Goal: Task Accomplishment & Management: Use online tool/utility

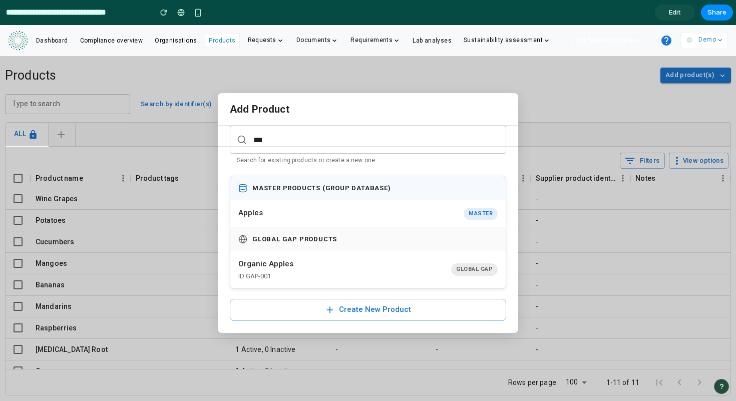
click at [680, 11] on span "Edit" at bounding box center [675, 13] width 12 height 10
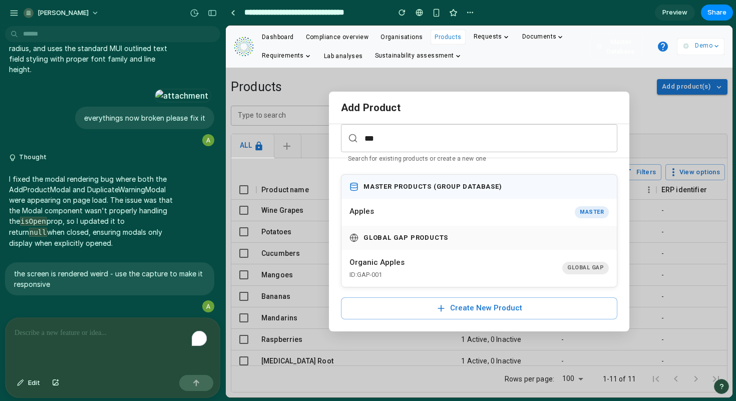
scroll to position [1728, 0]
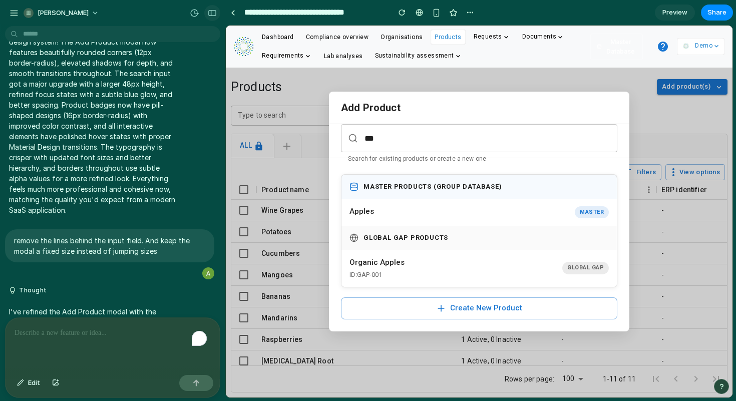
click at [209, 13] on div "button" at bounding box center [212, 13] width 9 height 7
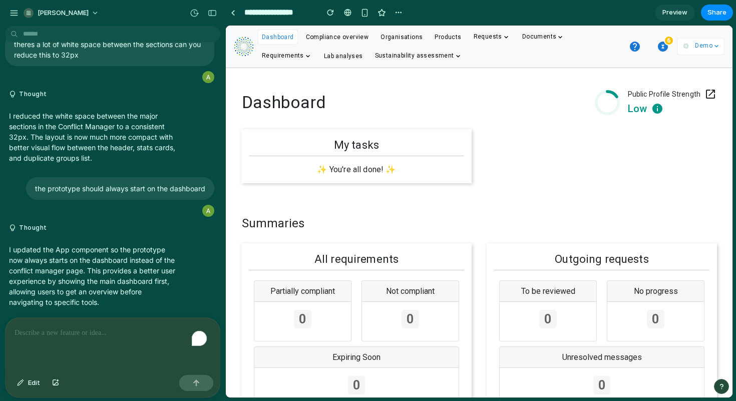
scroll to position [2691, 0]
click at [210, 8] on button "button" at bounding box center [212, 13] width 16 height 16
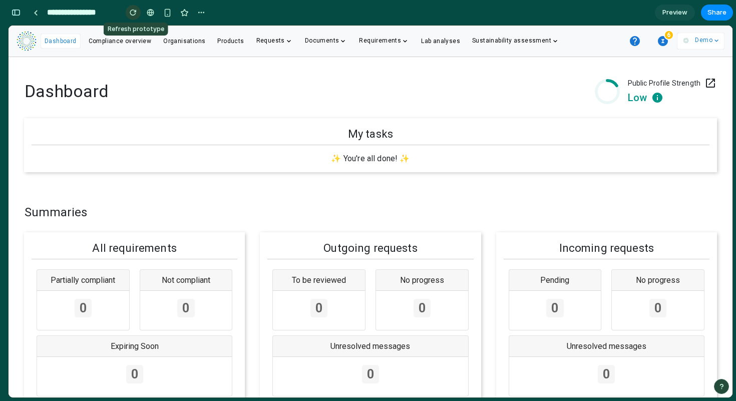
click at [128, 10] on button "button" at bounding box center [133, 12] width 15 height 15
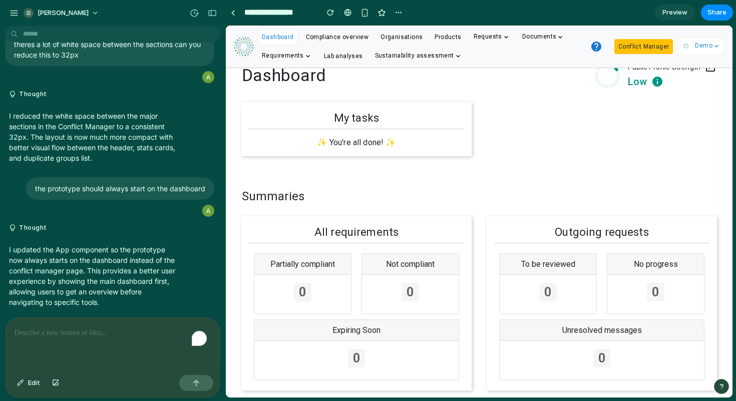
scroll to position [0, 0]
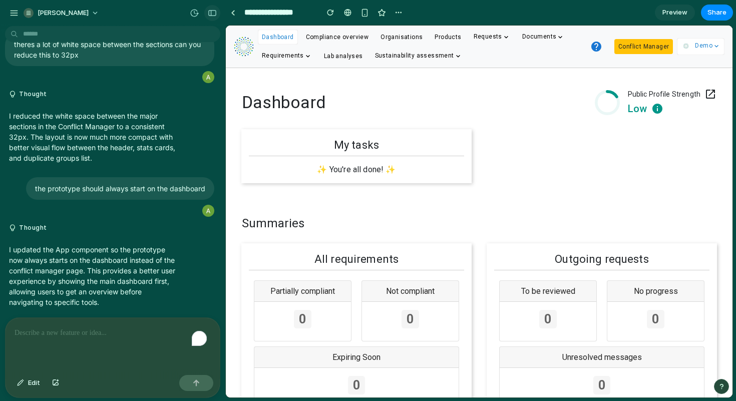
click at [212, 13] on div "button" at bounding box center [212, 13] width 9 height 7
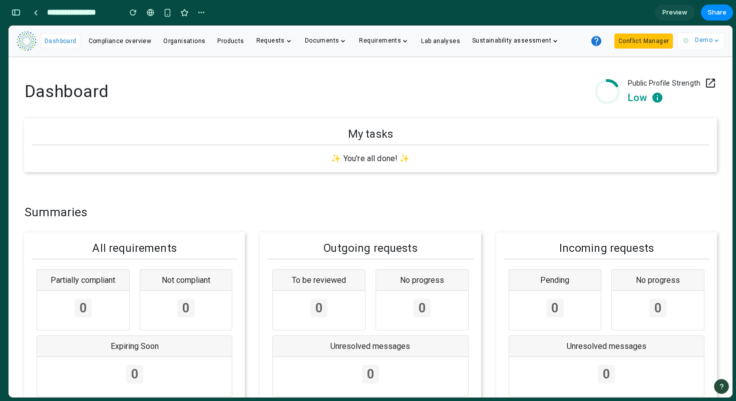
scroll to position [4831, 0]
click at [649, 40] on button "Conflict Manager" at bounding box center [643, 41] width 59 height 15
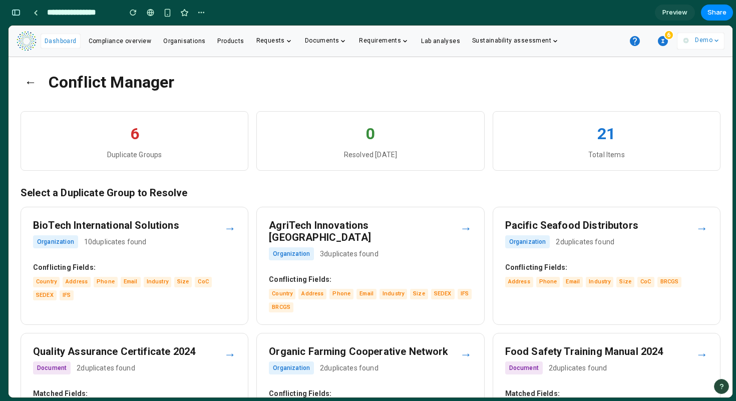
click at [215, 226] on h3 "BioTech International Solutions" at bounding box center [128, 225] width 191 height 12
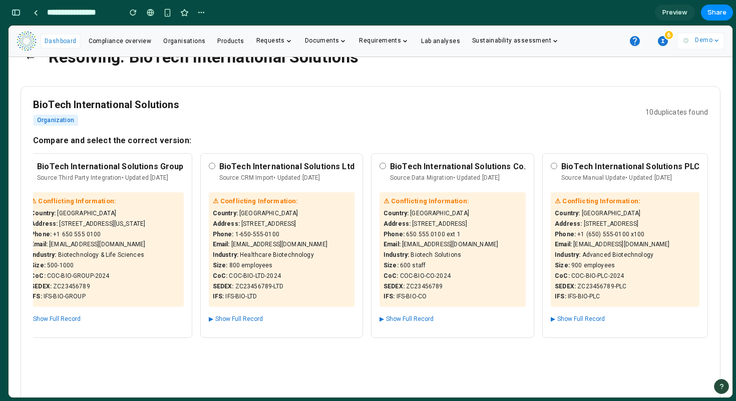
scroll to position [0, 0]
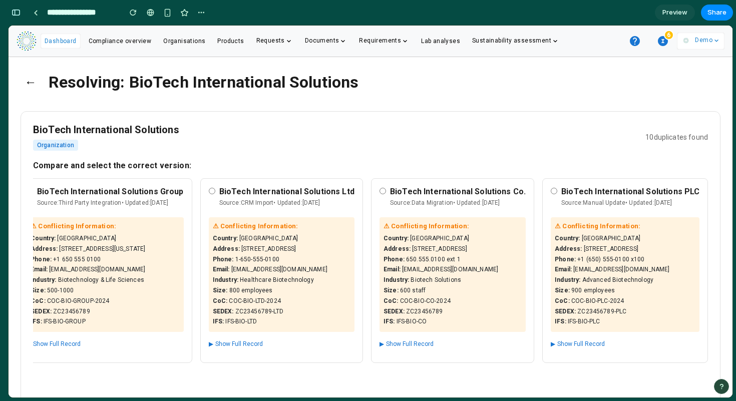
click at [54, 42] on span "Dashboard" at bounding box center [61, 41] width 32 height 7
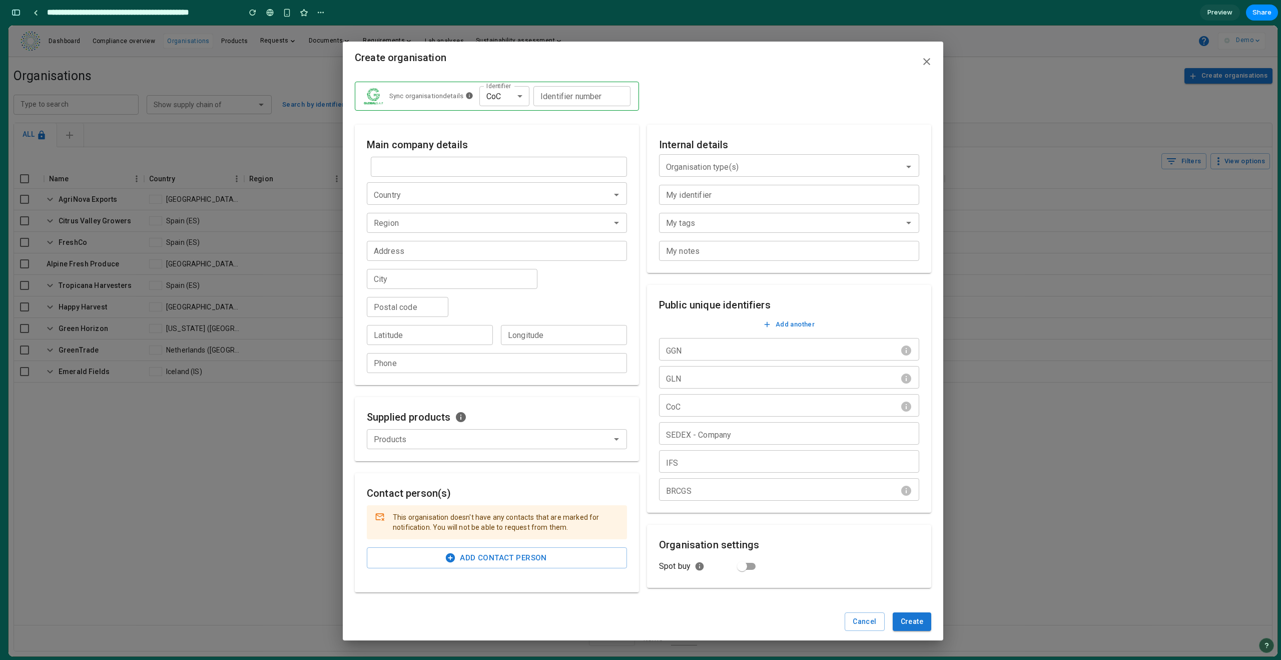
scroll to position [6661, 0]
click at [924, 58] on icon "button" at bounding box center [927, 62] width 12 height 12
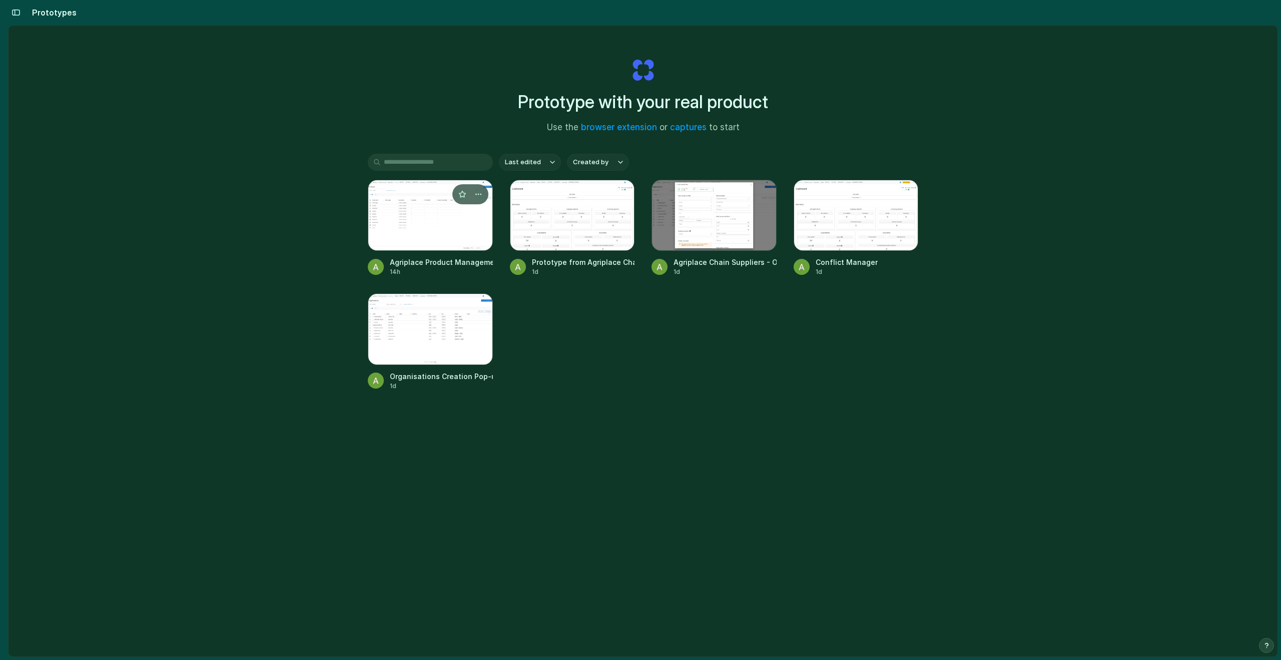
click at [405, 228] on div at bounding box center [430, 215] width 125 height 71
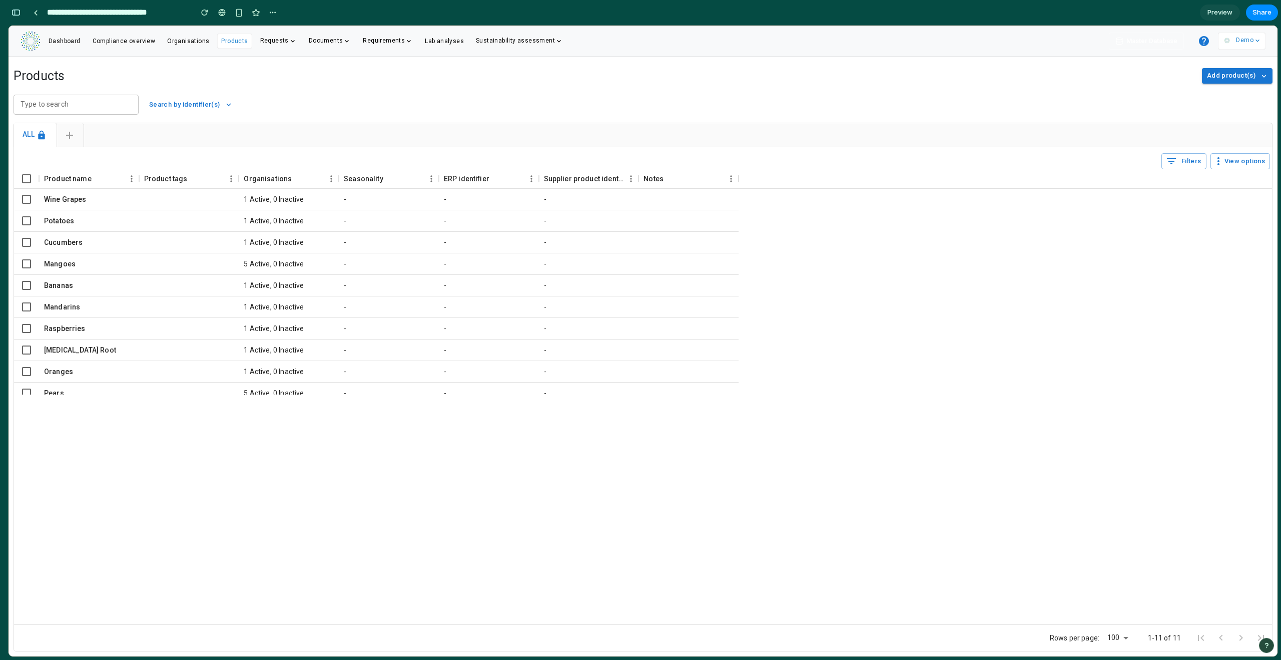
click at [516, 421] on div "Product name Product tags Organisations Seasonality ERP identifier Supplier pro…" at bounding box center [643, 396] width 1258 height 455
click at [21, 10] on button "button" at bounding box center [16, 13] width 16 height 16
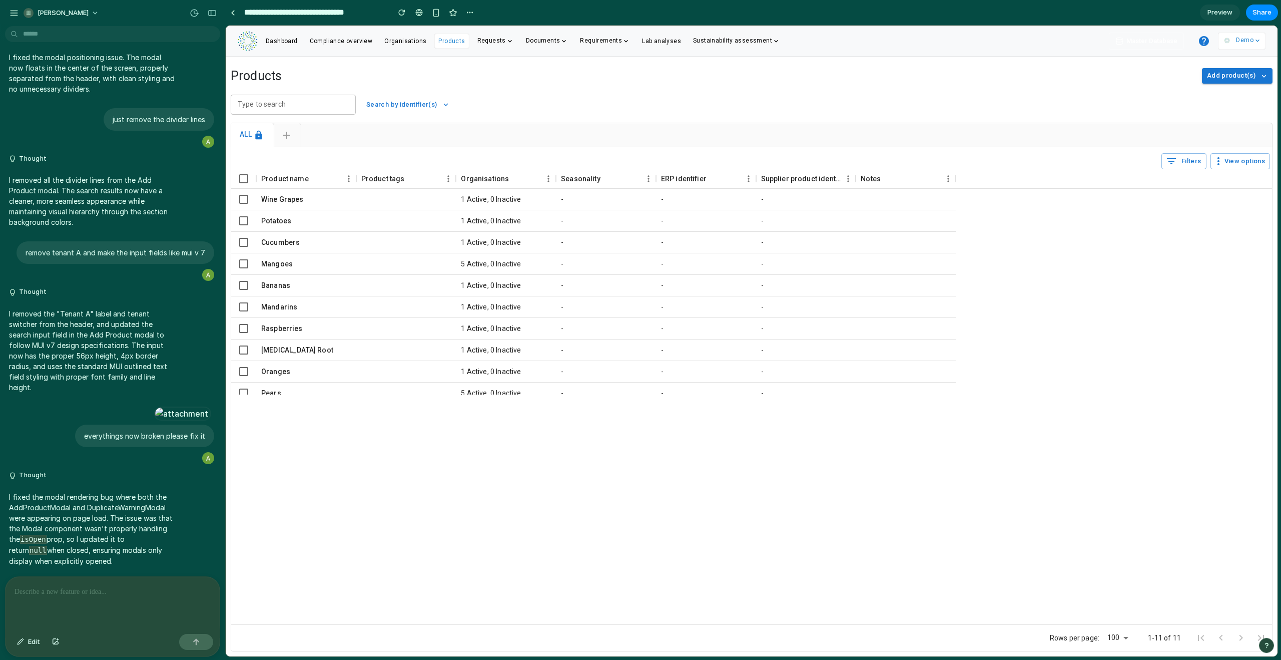
click at [65, 593] on p at bounding box center [113, 592] width 196 height 12
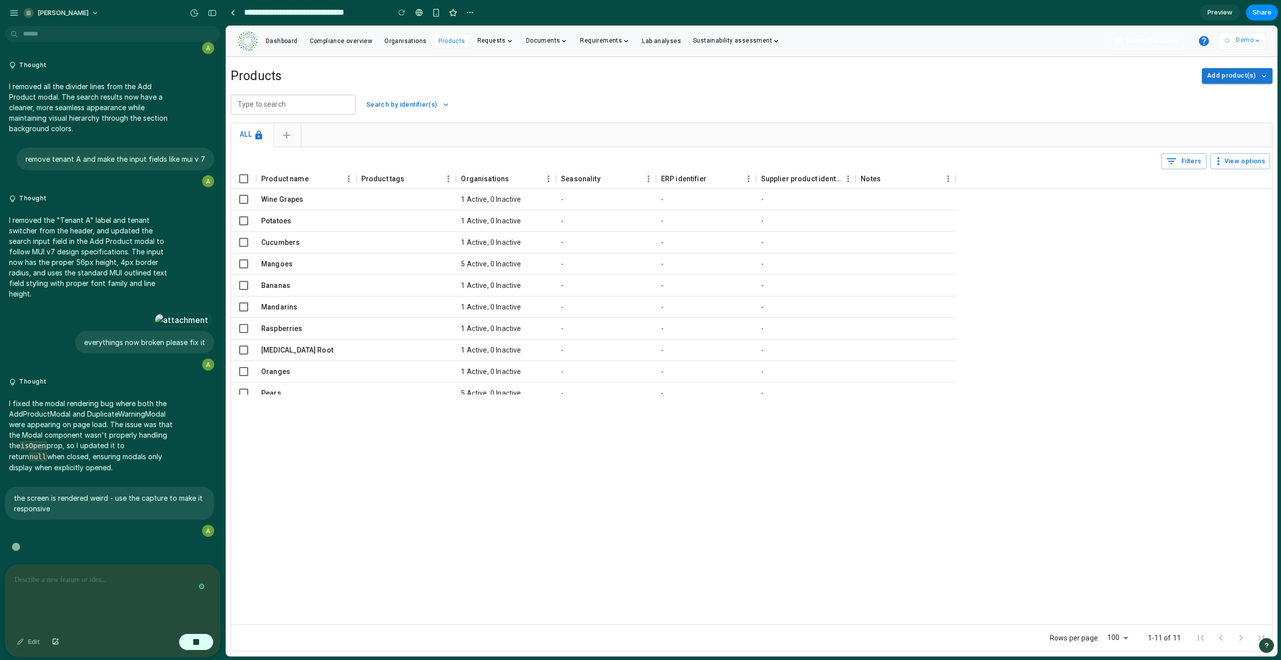
scroll to position [2942, 0]
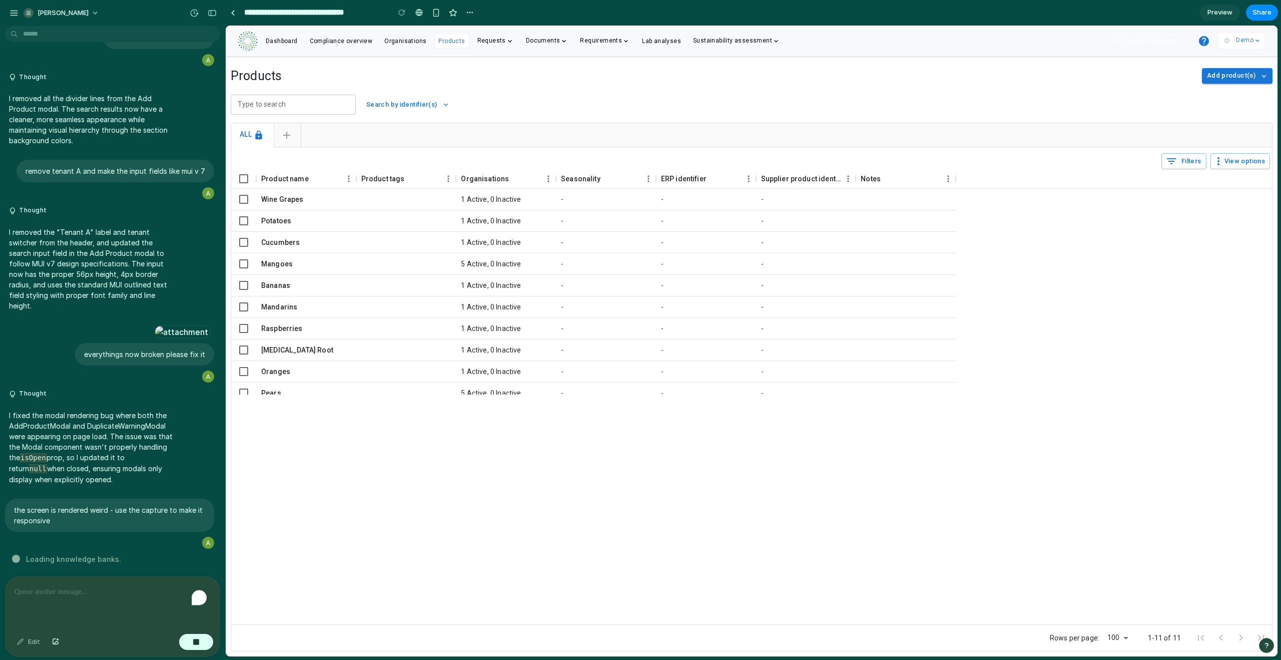
click at [1229, 78] on span "Add product(s)" at bounding box center [1231, 76] width 49 height 12
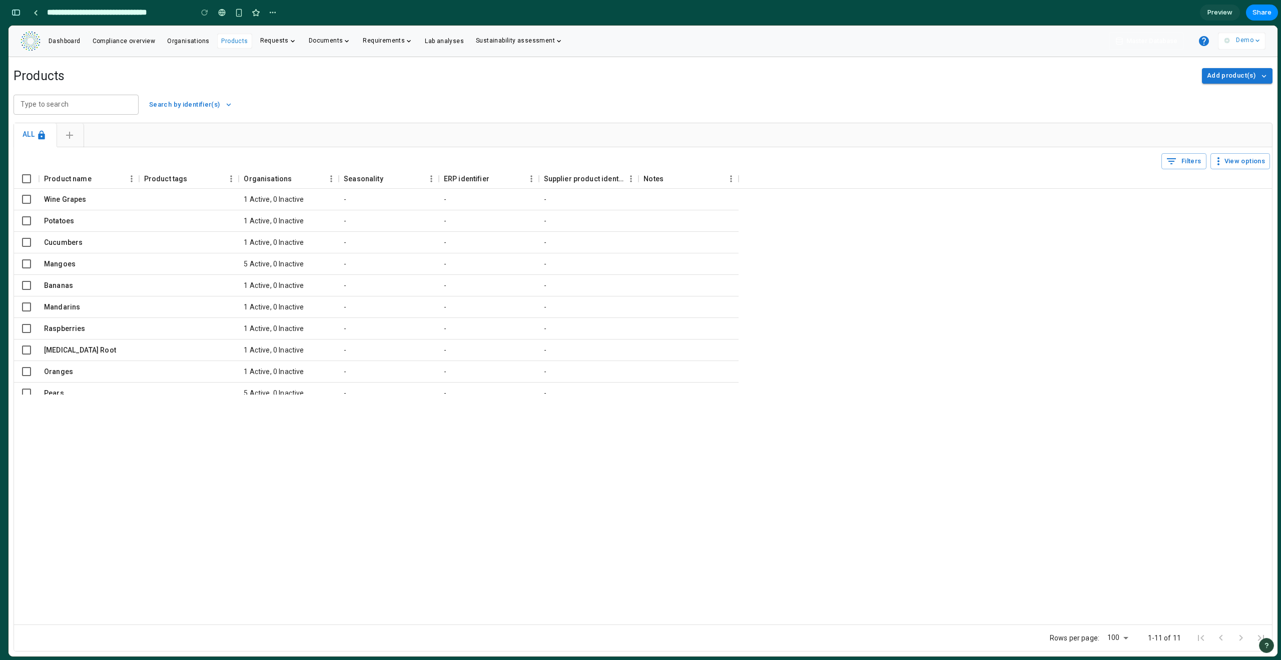
scroll to position [6185, 0]
click at [13, 15] on div "button" at bounding box center [16, 12] width 9 height 7
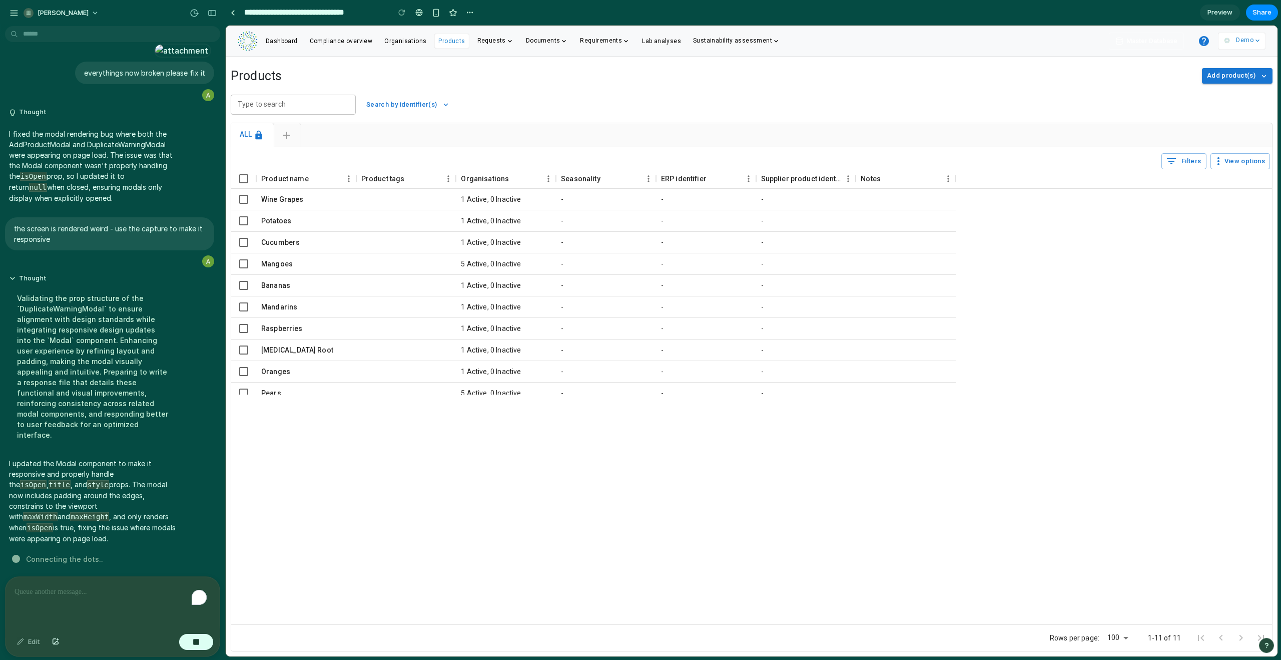
click at [488, 418] on div "Product name Product tags Organisations Seasonality ERP identifier Supplier pro…" at bounding box center [751, 396] width 1041 height 455
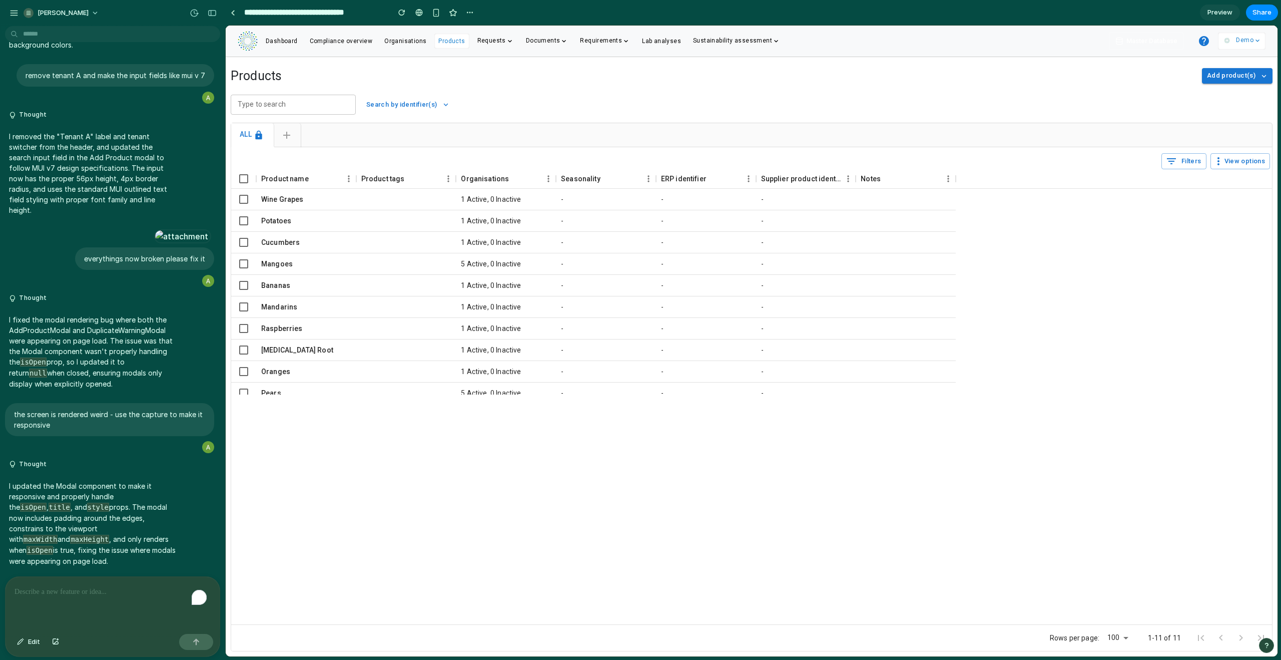
scroll to position [5505, 0]
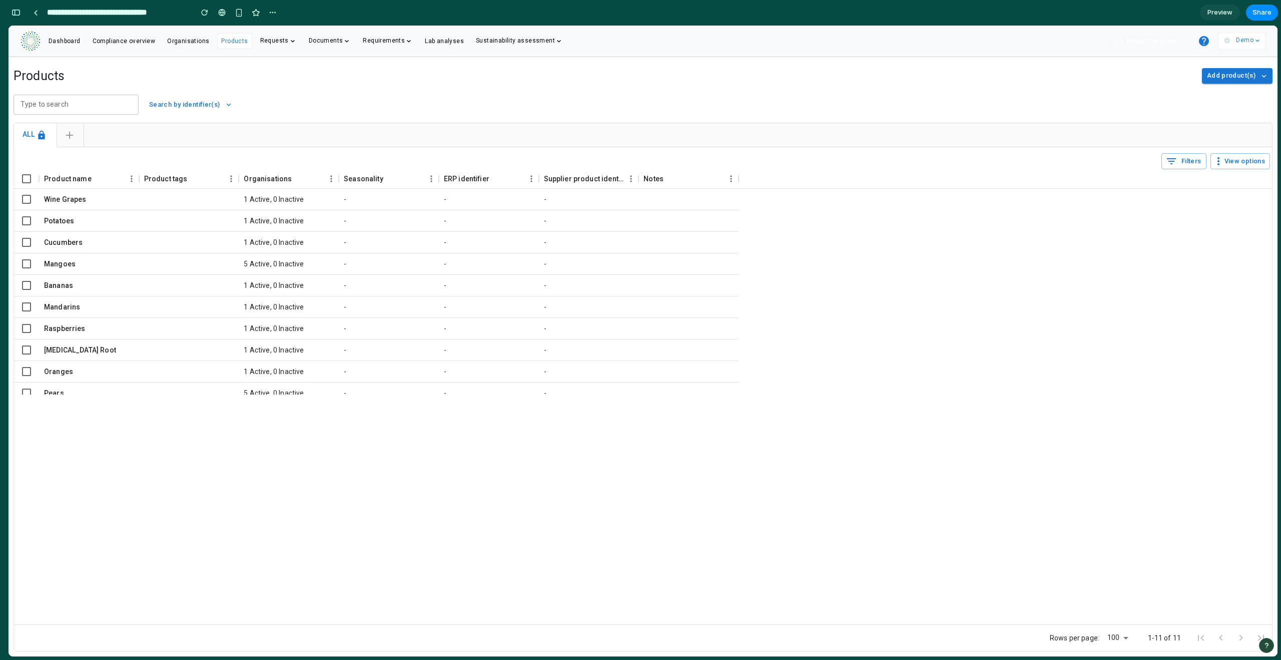
click at [1225, 74] on span "Add product(s)" at bounding box center [1231, 76] width 49 height 12
click at [15, 11] on div "button" at bounding box center [16, 12] width 9 height 7
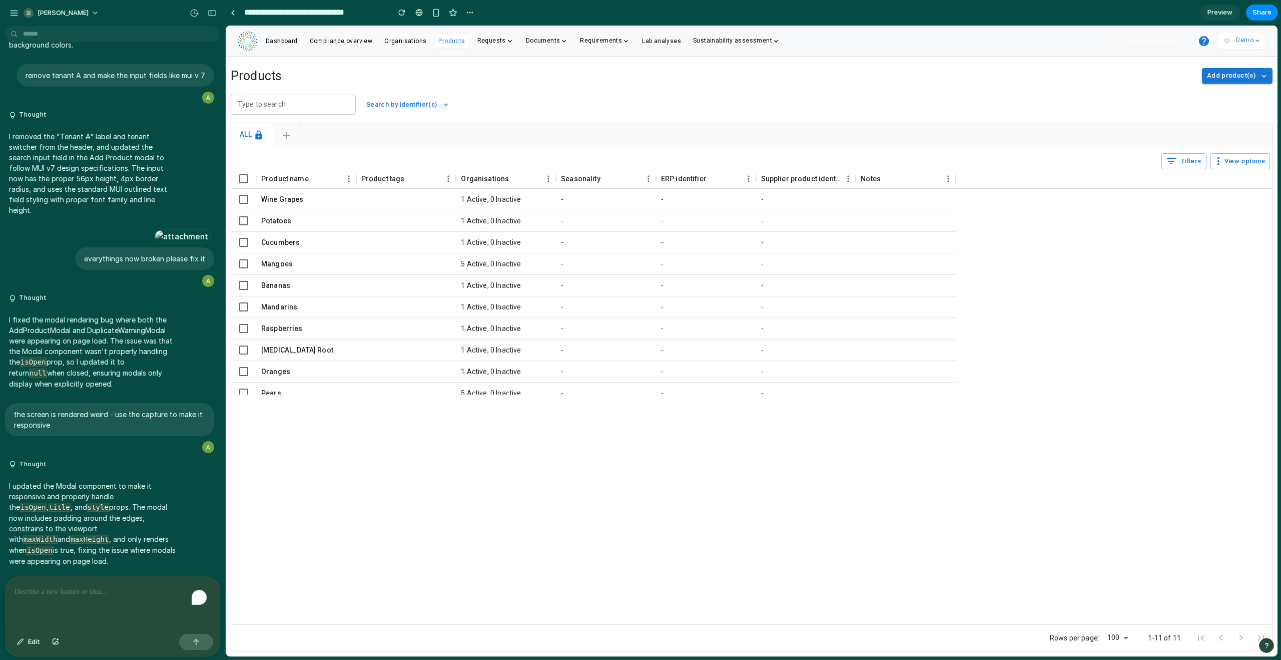
scroll to position [0, 0]
click at [42, 641] on button "Edit" at bounding box center [28, 642] width 33 height 16
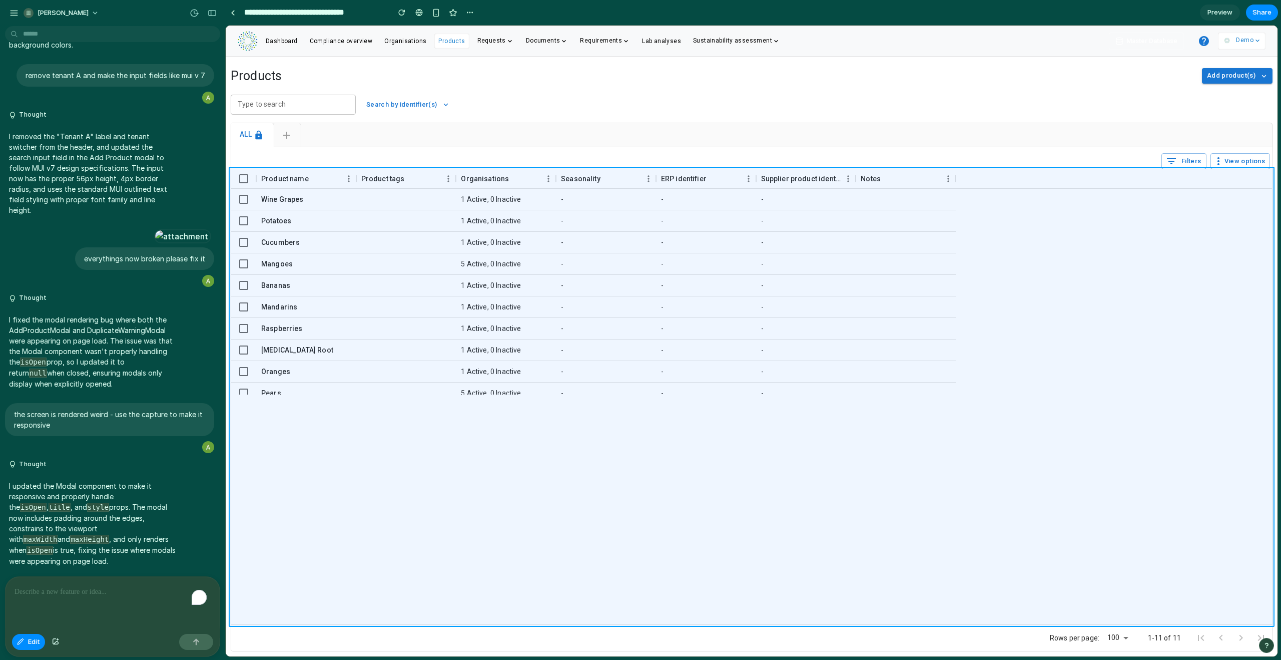
click at [627, 408] on div at bounding box center [752, 341] width 1052 height 631
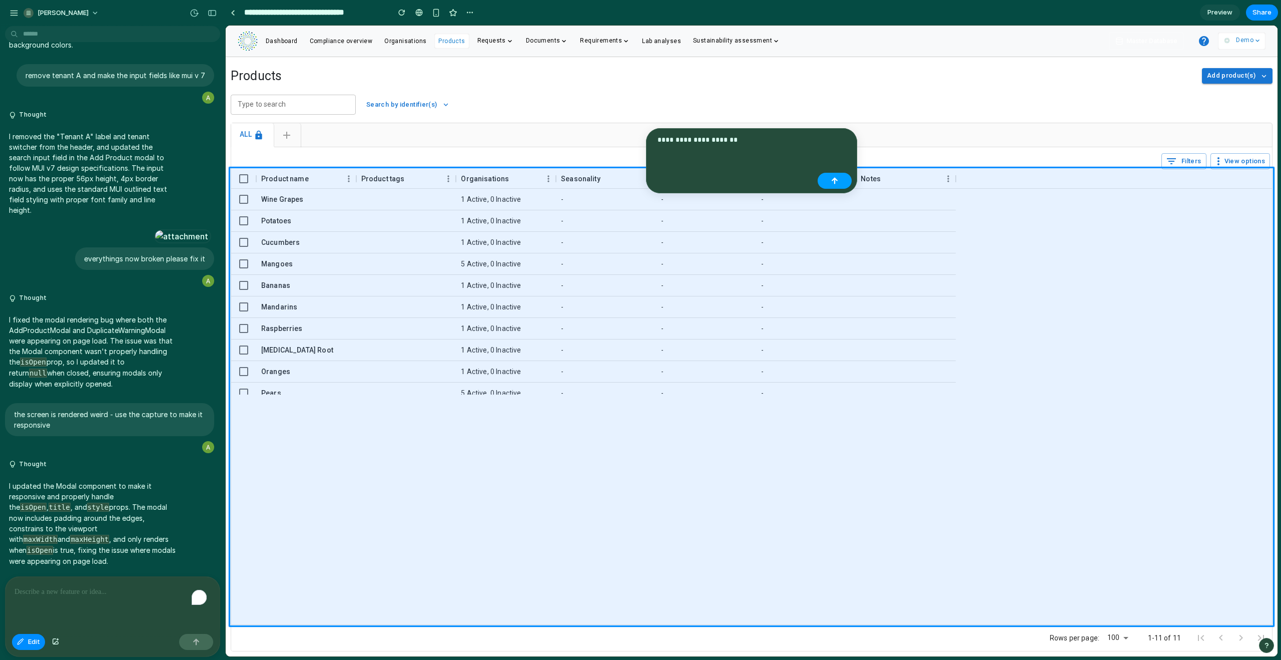
click at [834, 186] on button "button" at bounding box center [835, 181] width 34 height 16
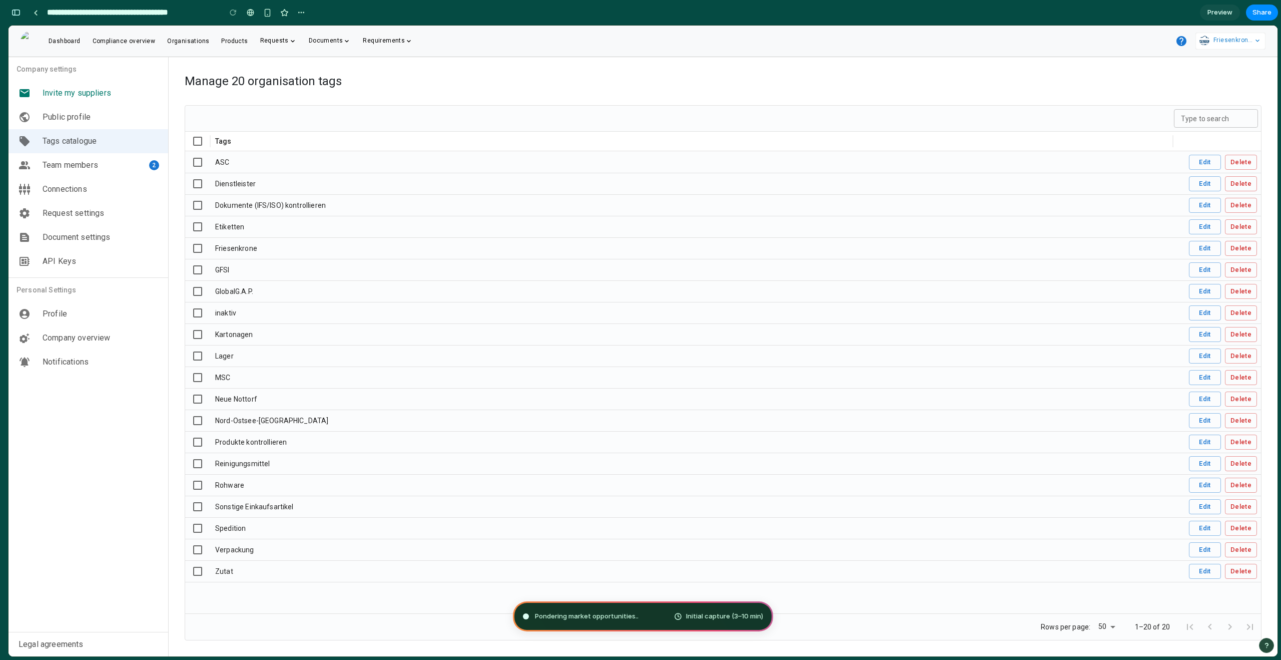
type input "**********"
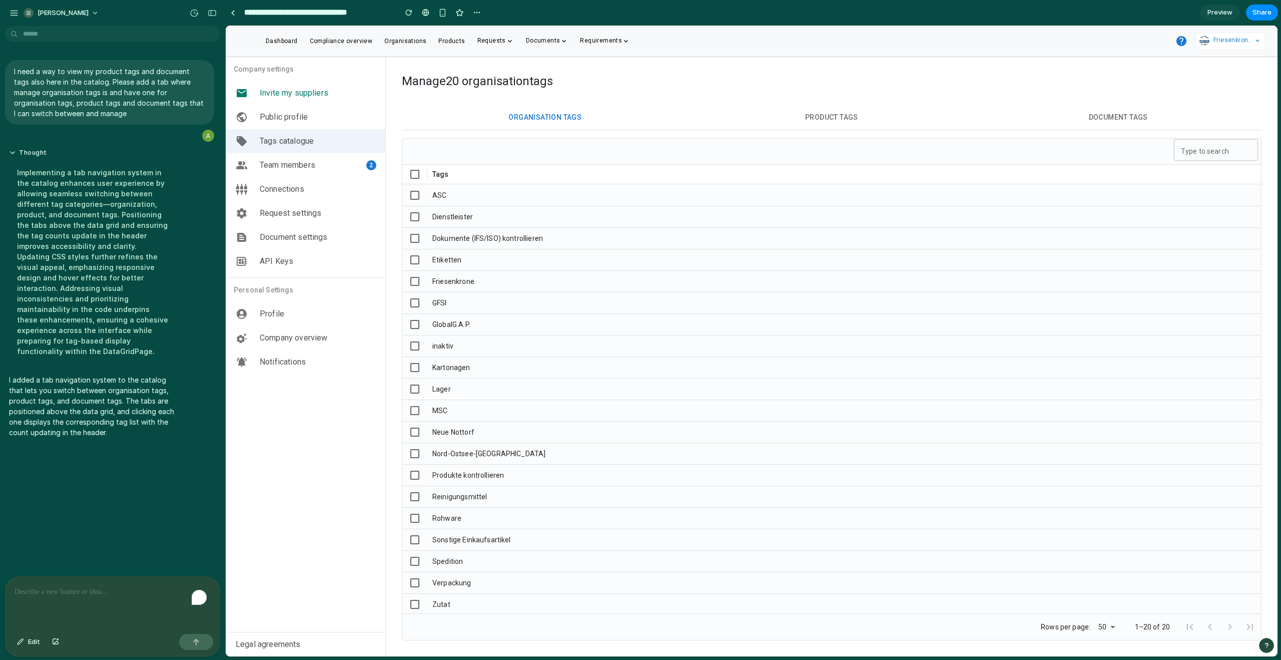
click at [819, 119] on span "Product tags" at bounding box center [832, 117] width 271 height 13
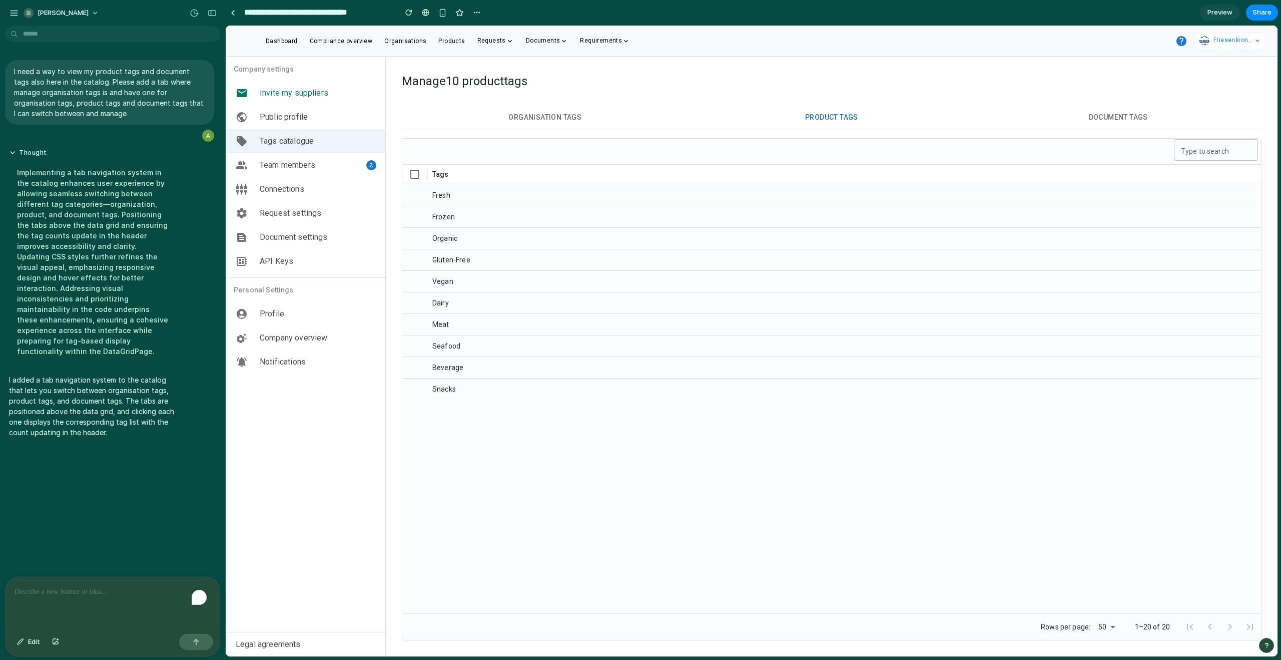
click at [1118, 116] on span "Document tags" at bounding box center [1118, 117] width 271 height 13
click at [558, 117] on span "Organisation tags" at bounding box center [545, 117] width 271 height 13
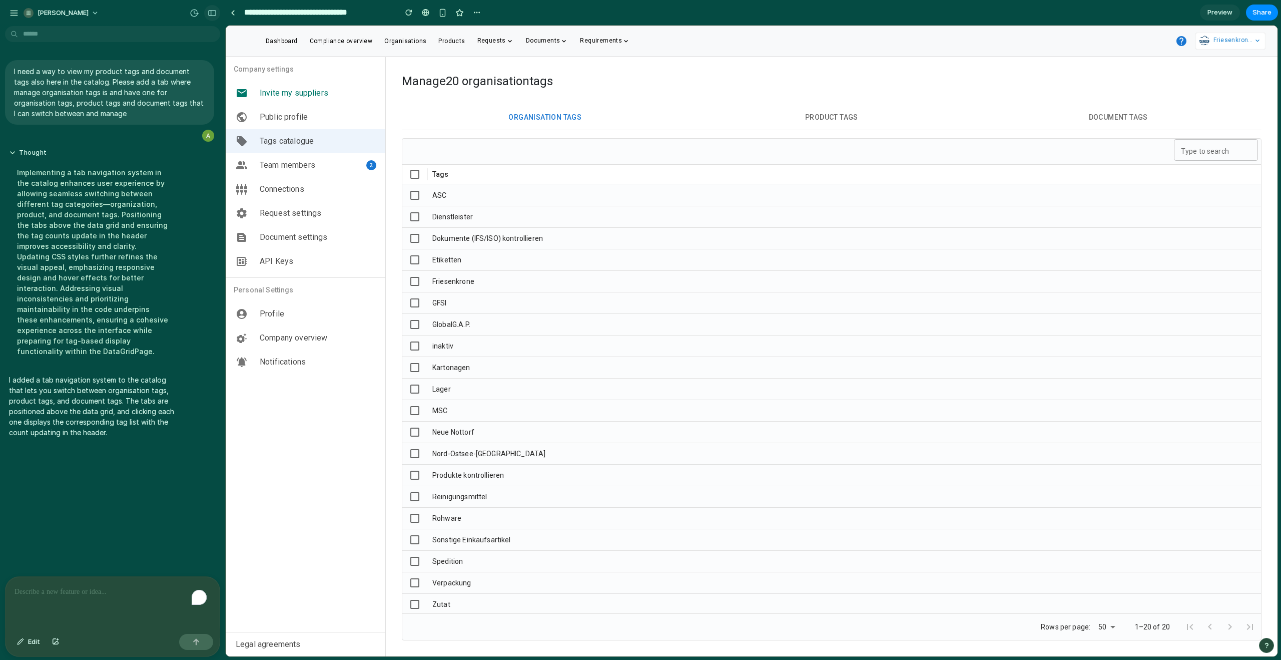
click at [211, 13] on div "button" at bounding box center [212, 13] width 9 height 7
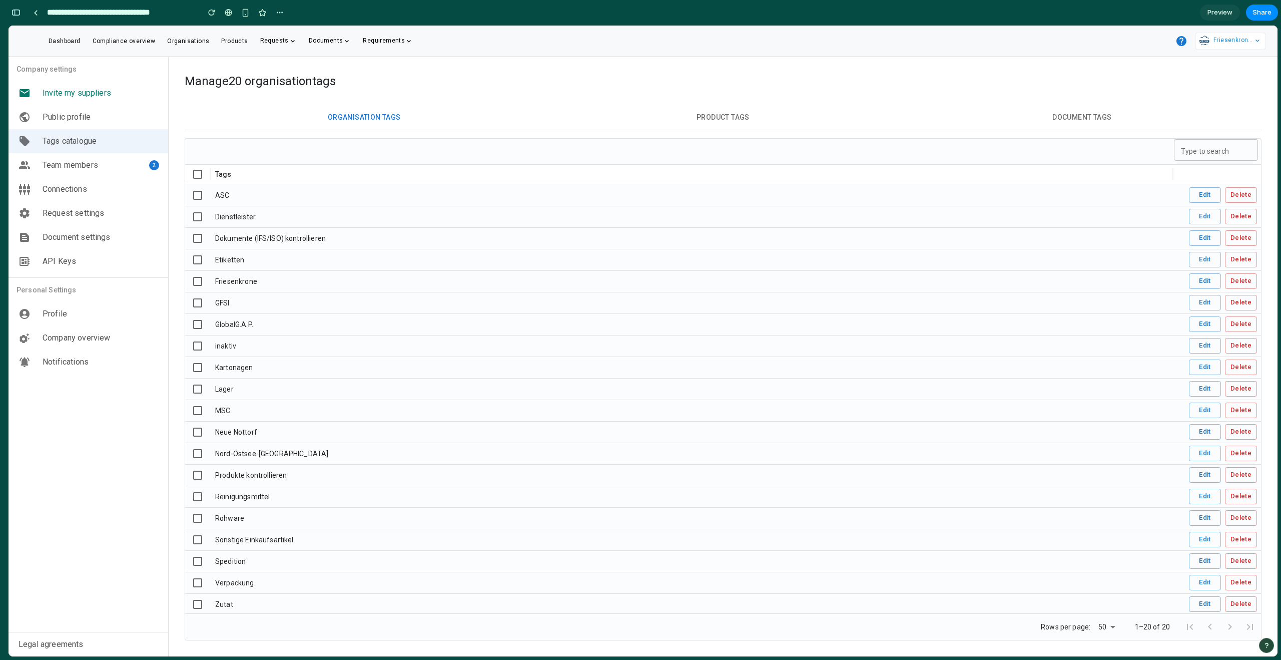
click at [721, 113] on span "Product tags" at bounding box center [723, 117] width 343 height 13
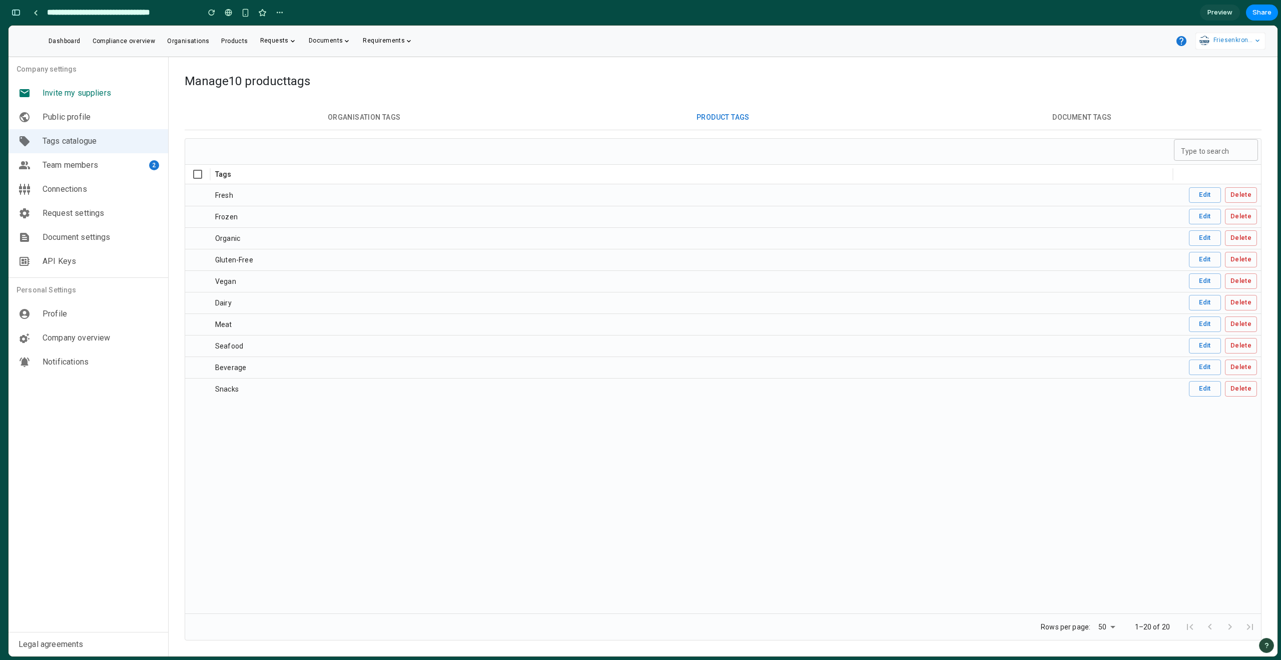
click at [1074, 115] on span "Document tags" at bounding box center [1082, 117] width 343 height 13
click at [399, 108] on button "Organisation tags" at bounding box center [364, 117] width 359 height 25
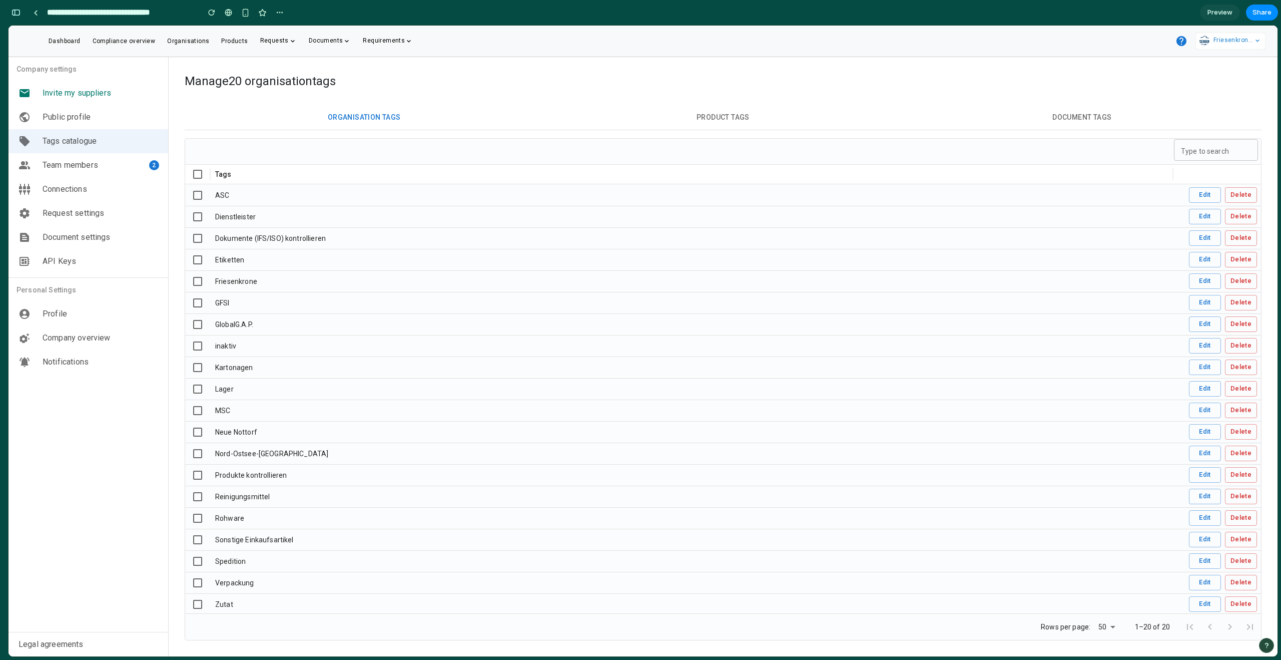
click at [688, 111] on span "Product tags" at bounding box center [723, 117] width 343 height 13
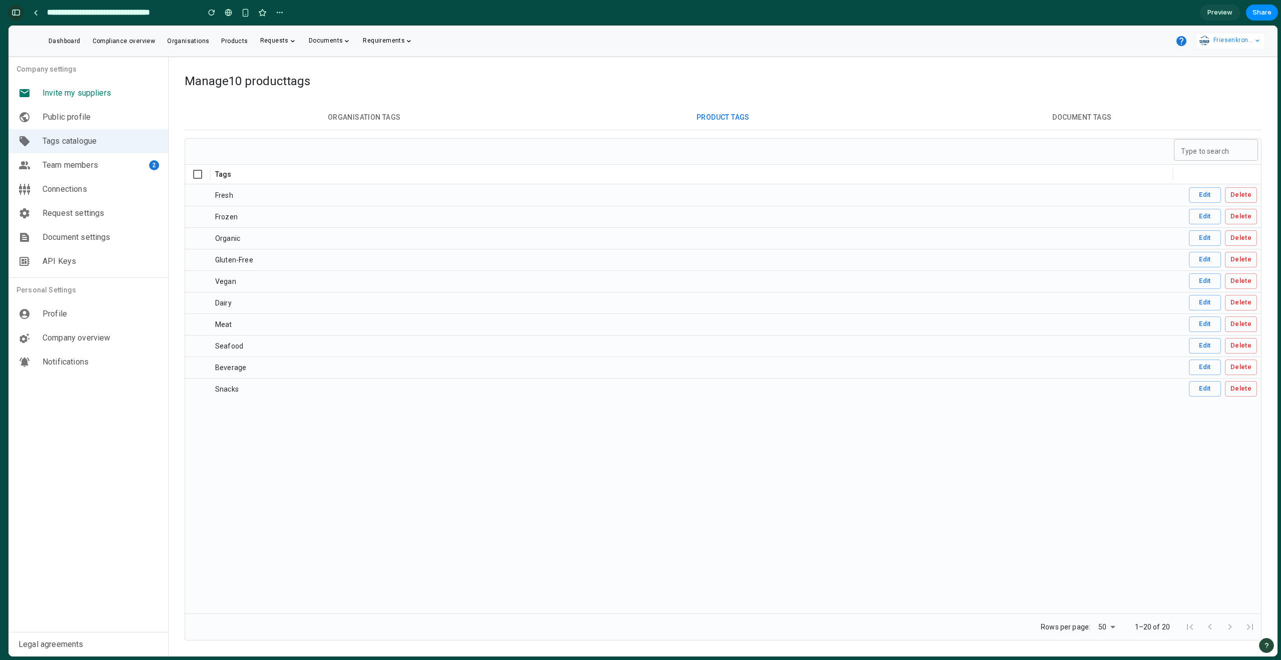
click at [19, 11] on div "button" at bounding box center [16, 12] width 9 height 7
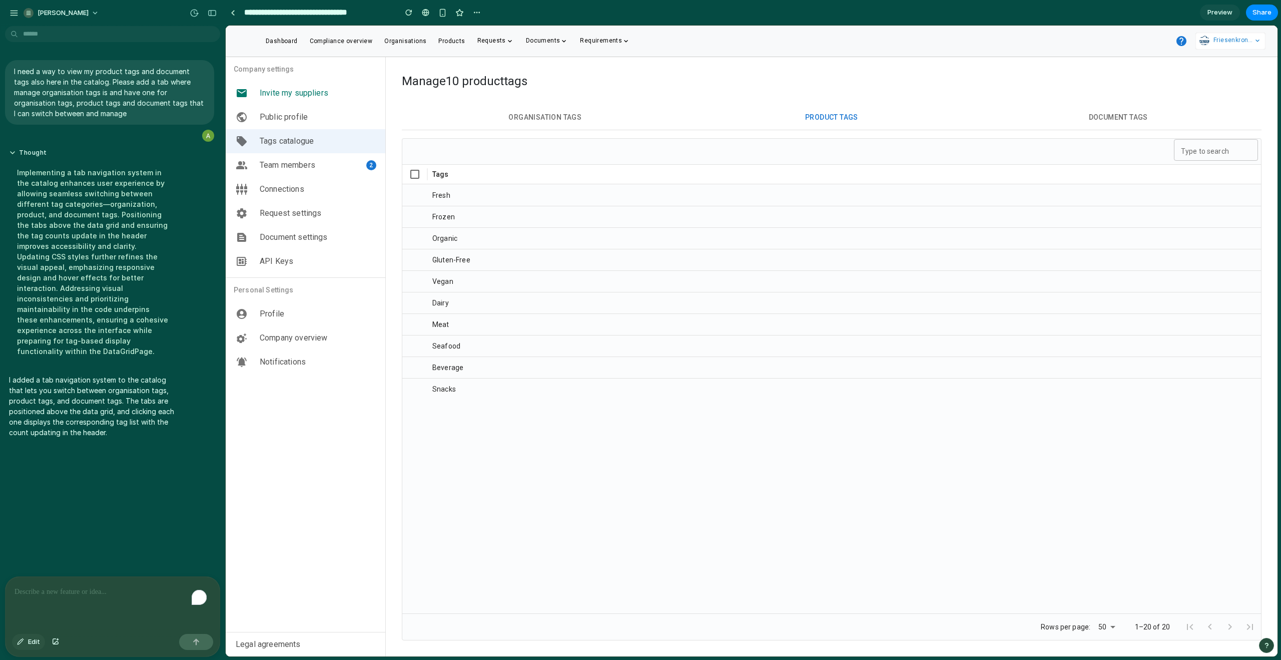
click at [27, 637] on button "Edit" at bounding box center [28, 642] width 33 height 16
click at [418, 200] on div at bounding box center [752, 341] width 1052 height 631
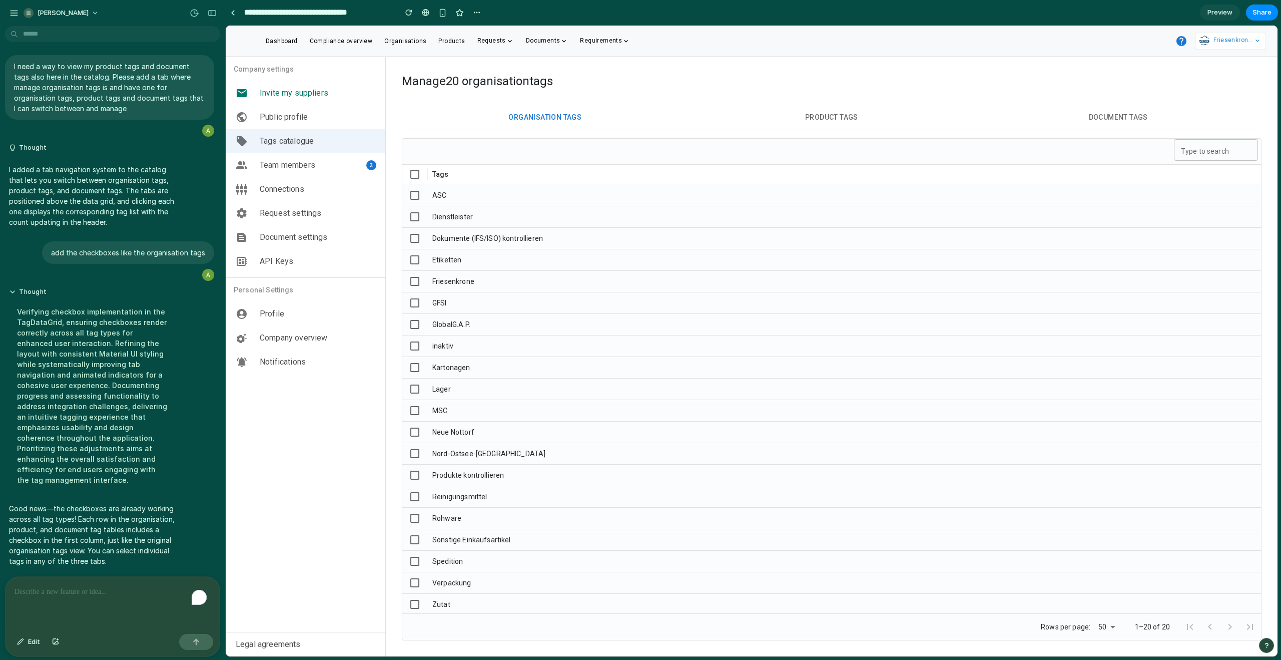
scroll to position [9, 0]
click at [825, 128] on button "Product tags" at bounding box center [832, 117] width 287 height 25
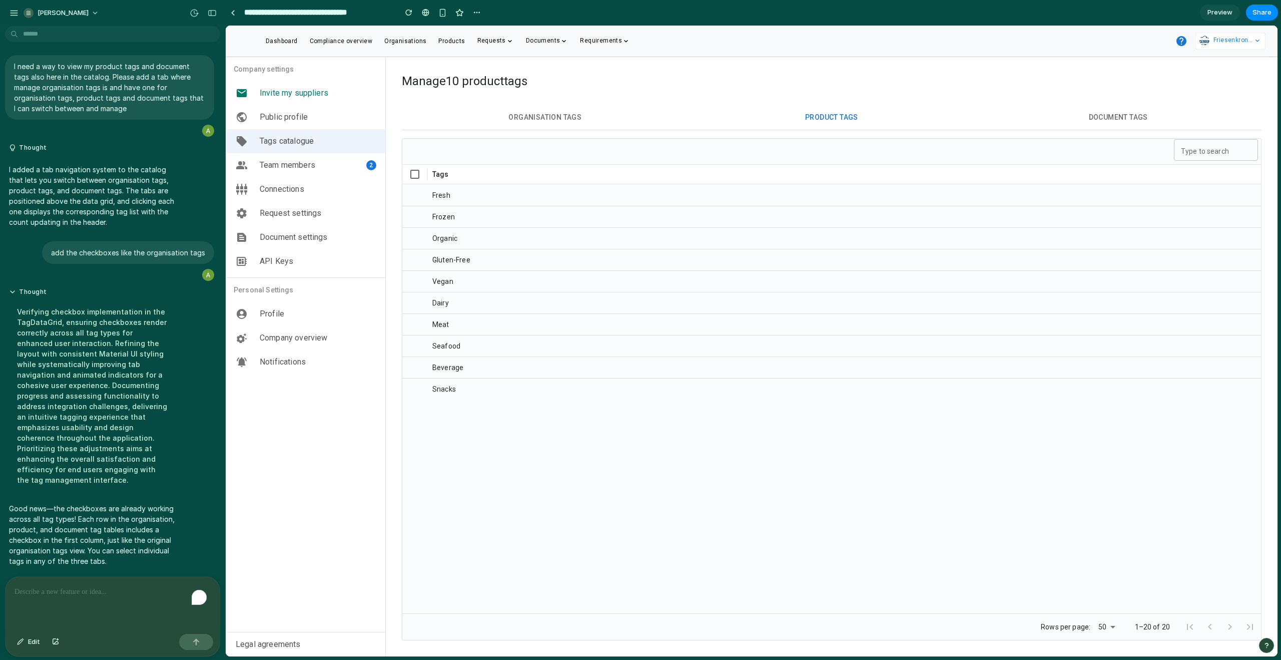
click at [1089, 112] on span "Document tags" at bounding box center [1118, 117] width 271 height 13
click at [501, 115] on span "Organisation tags" at bounding box center [545, 117] width 271 height 13
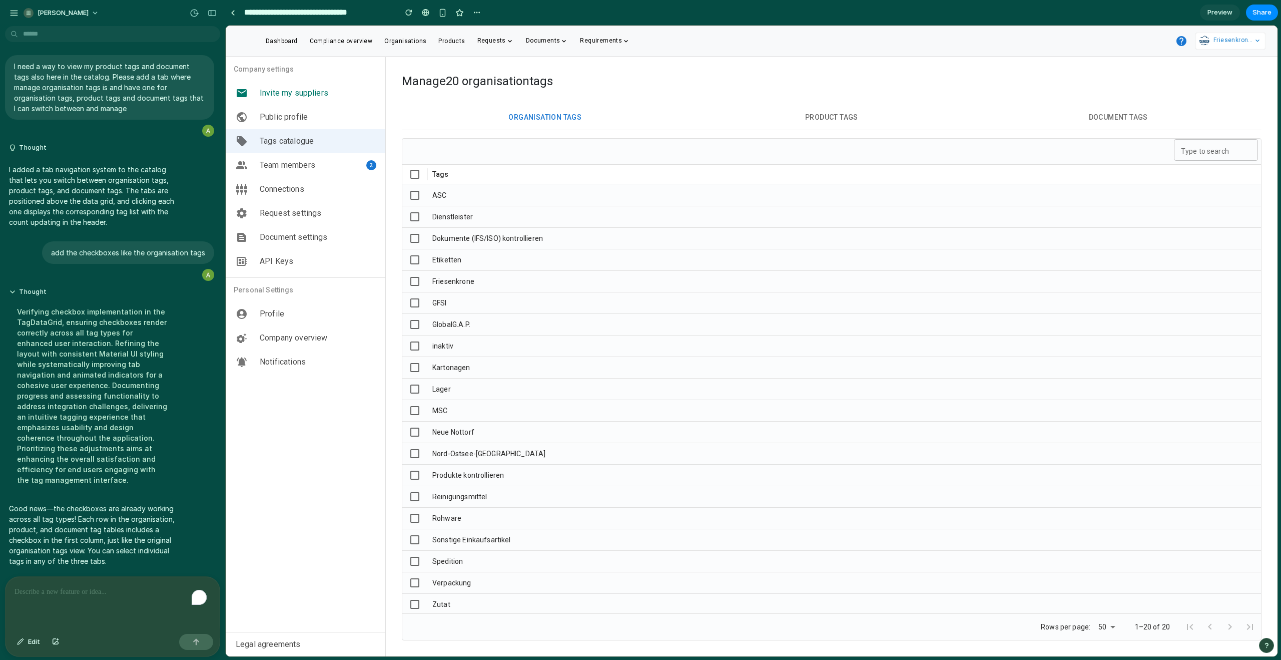
click at [830, 112] on span "Product tags" at bounding box center [832, 117] width 271 height 13
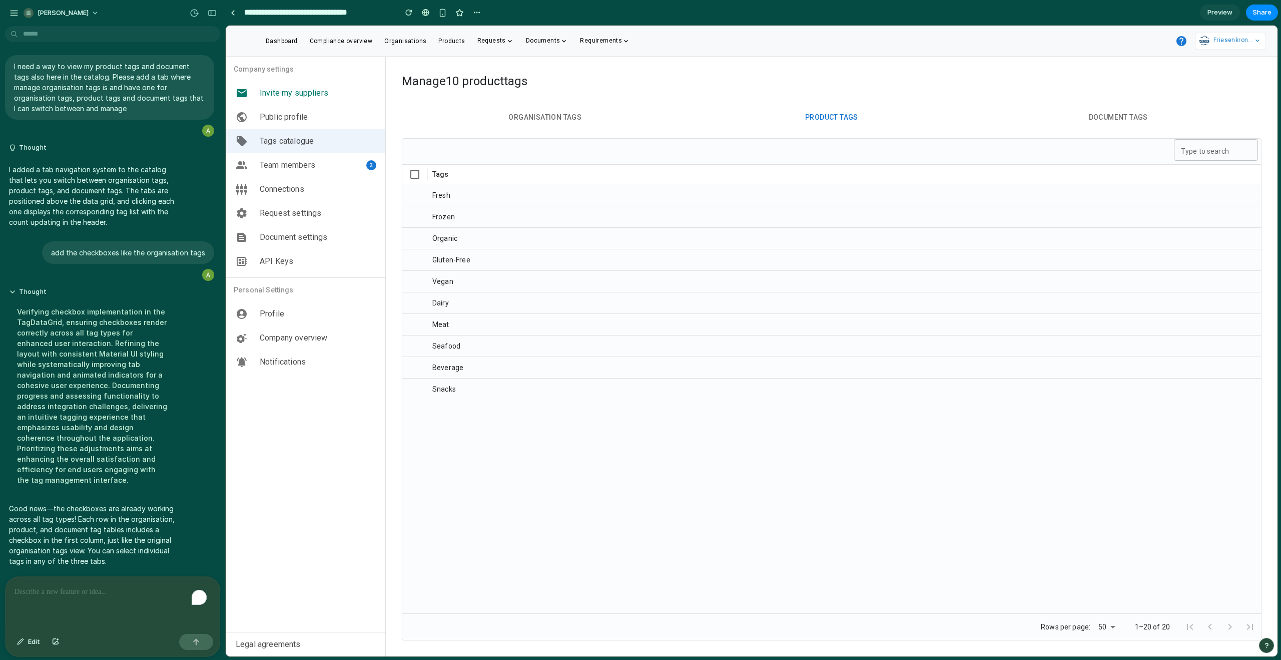
click at [1125, 113] on span "Document tags" at bounding box center [1118, 117] width 271 height 13
click at [1216, 13] on span "Preview" at bounding box center [1220, 13] width 25 height 10
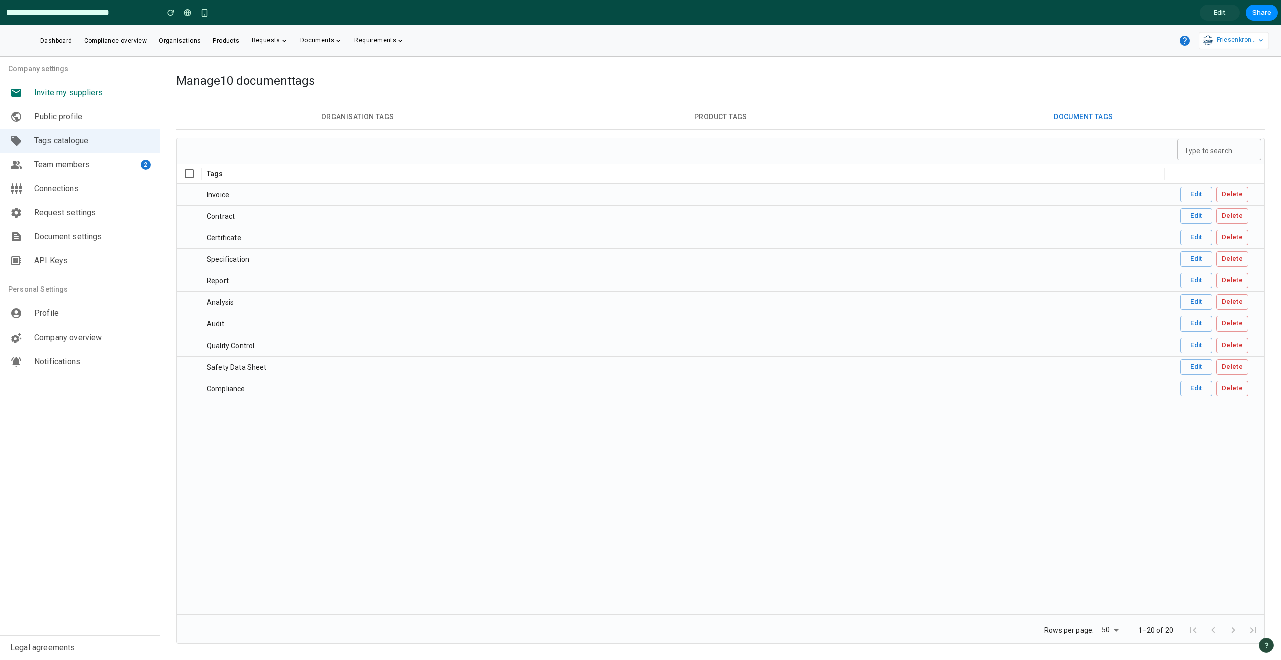
click at [382, 117] on span "Organisation tags" at bounding box center [357, 117] width 347 height 13
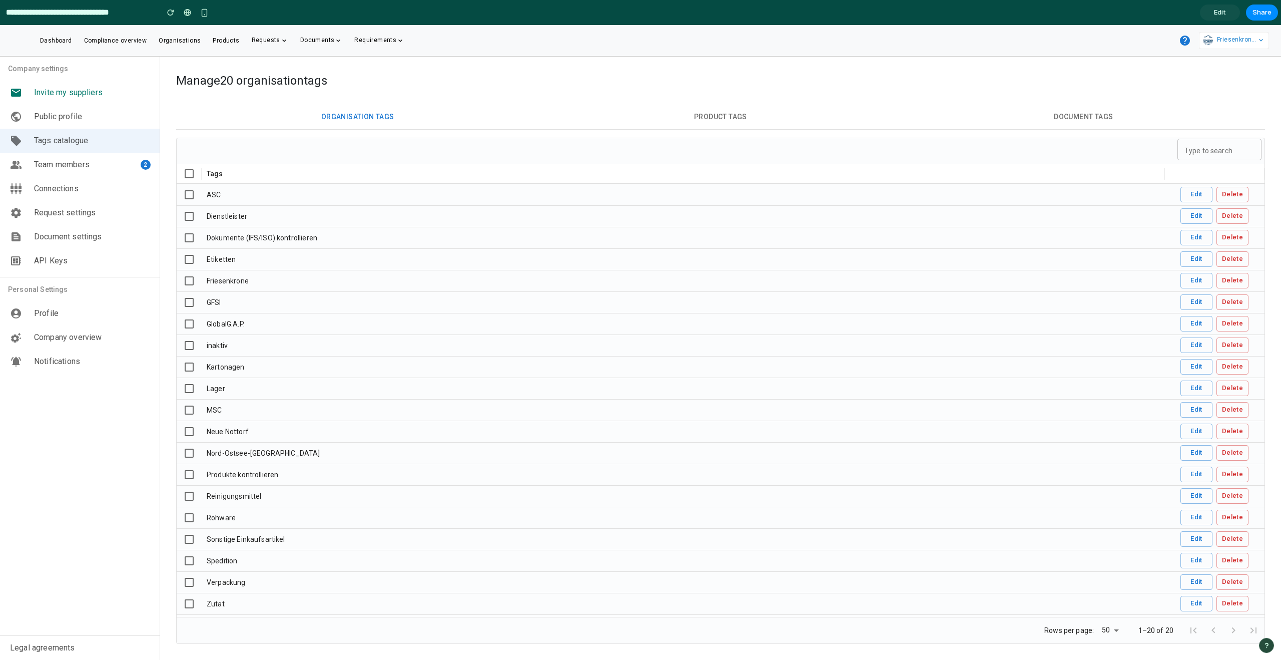
click at [719, 116] on span "Product tags" at bounding box center [720, 117] width 347 height 13
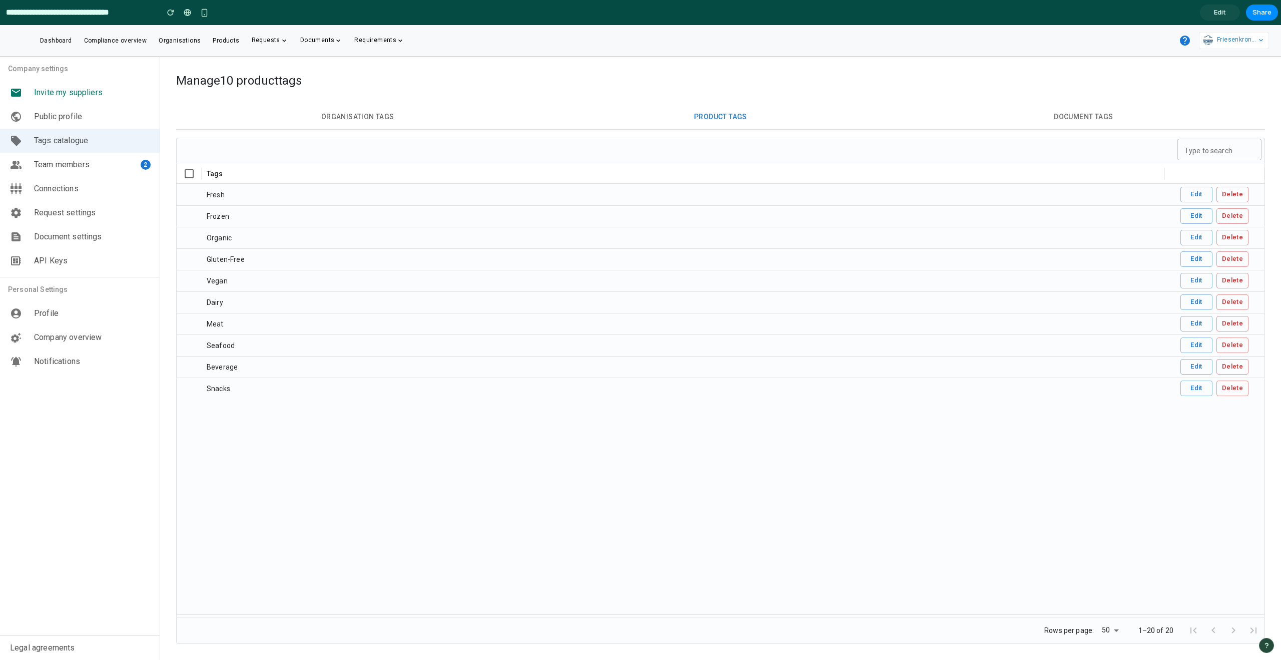
click at [81, 166] on span "Team members" at bounding box center [62, 165] width 56 height 10
click at [42, 43] on span "Dashboard" at bounding box center [56, 40] width 32 height 7
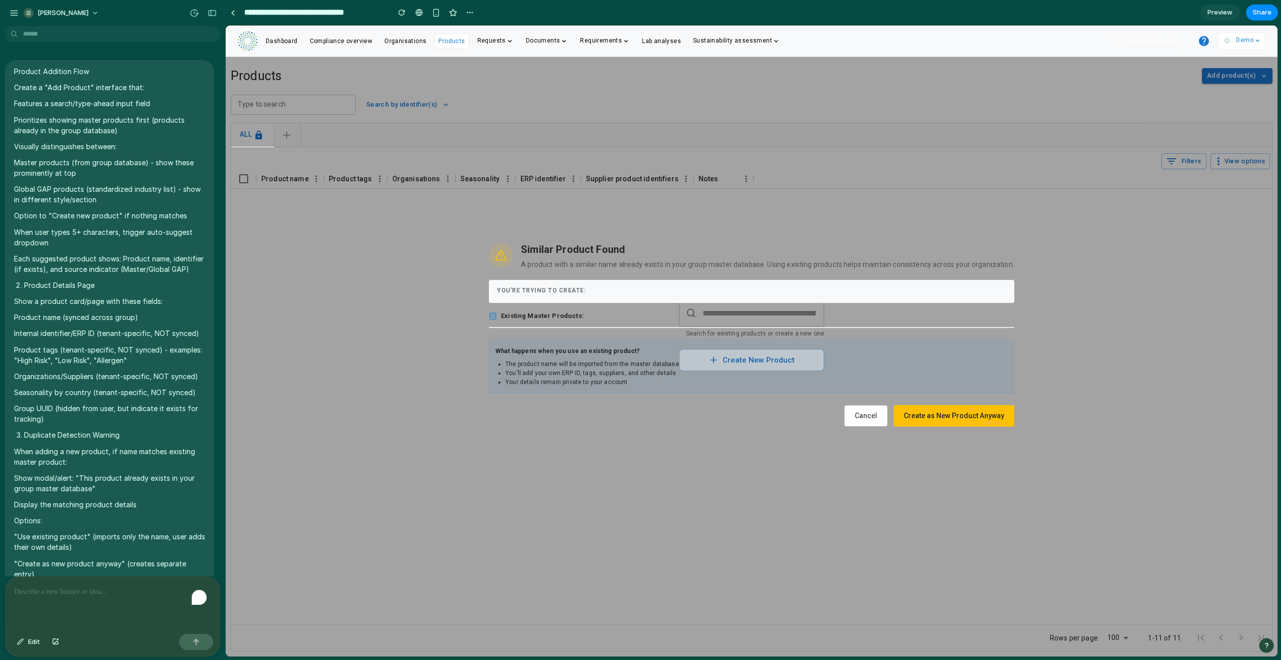
scroll to position [3356, 0]
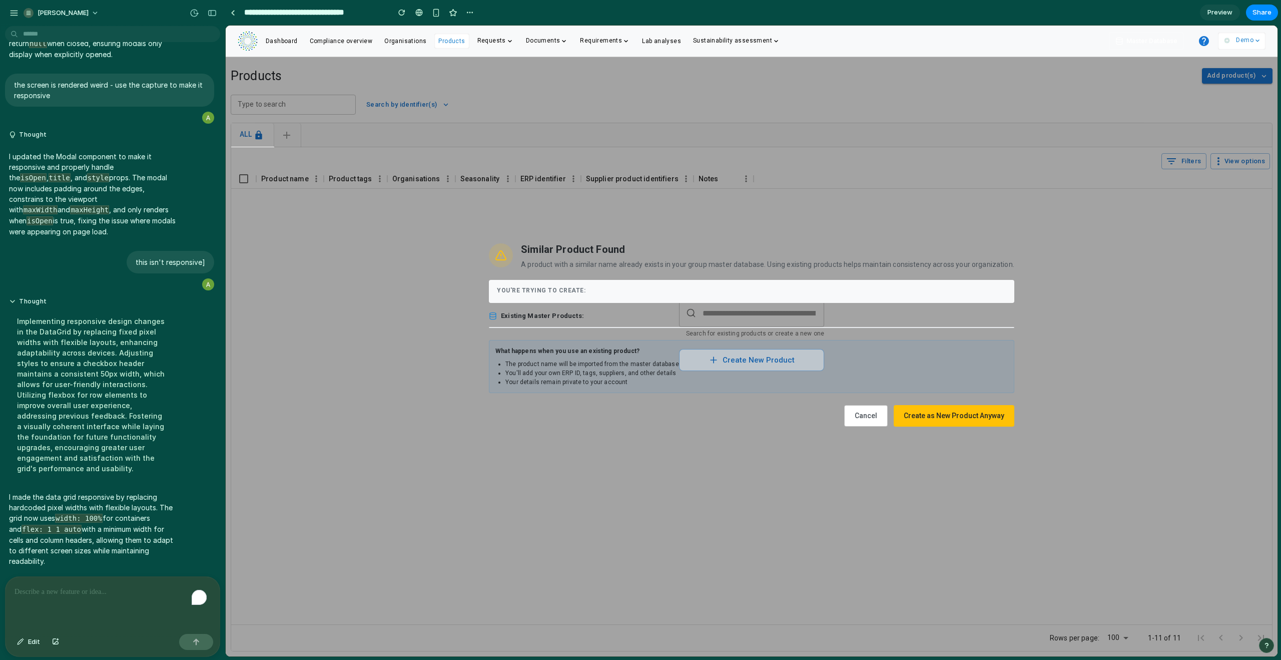
click at [143, 513] on p "I made the data grid responsive by replacing hardcoded pixel widths with flexib…" at bounding box center [92, 528] width 167 height 75
click at [110, 600] on div "To enrich screen reader interactions, please activate Accessibility in Grammarl…" at bounding box center [113, 603] width 214 height 53
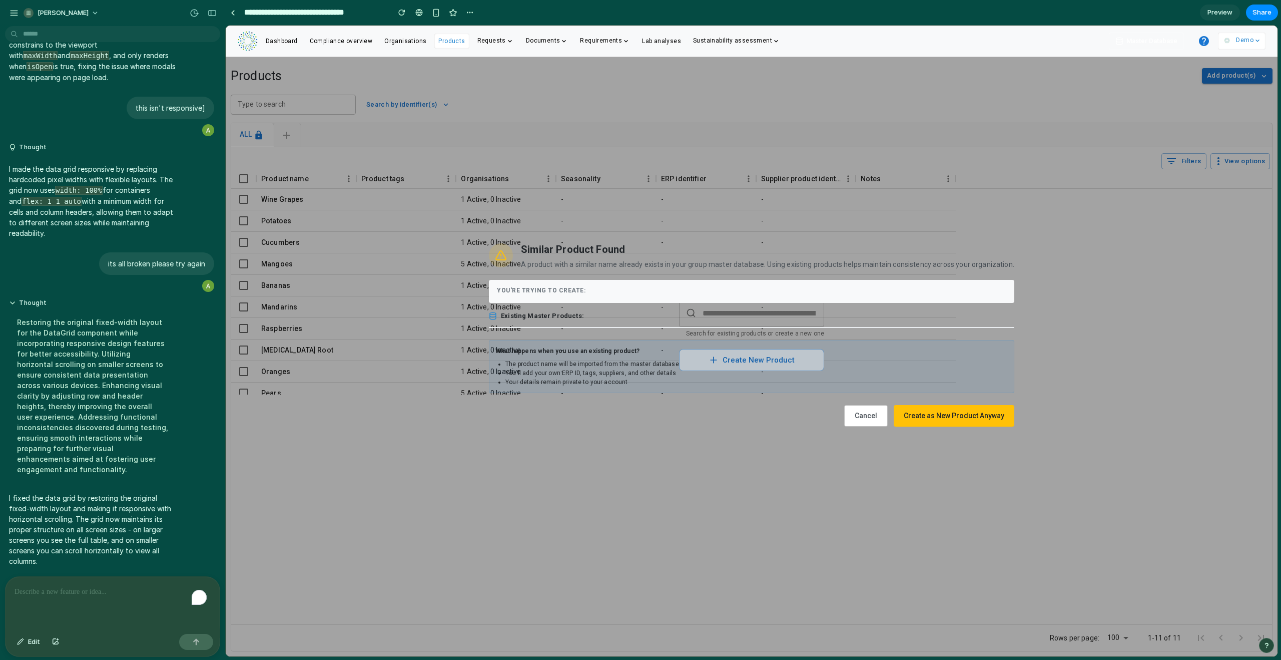
scroll to position [3512, 0]
click at [65, 587] on p "To enrich screen reader interactions, please activate Accessibility in Grammarl…" at bounding box center [111, 592] width 192 height 12
click at [195, 14] on div "button" at bounding box center [194, 13] width 9 height 9
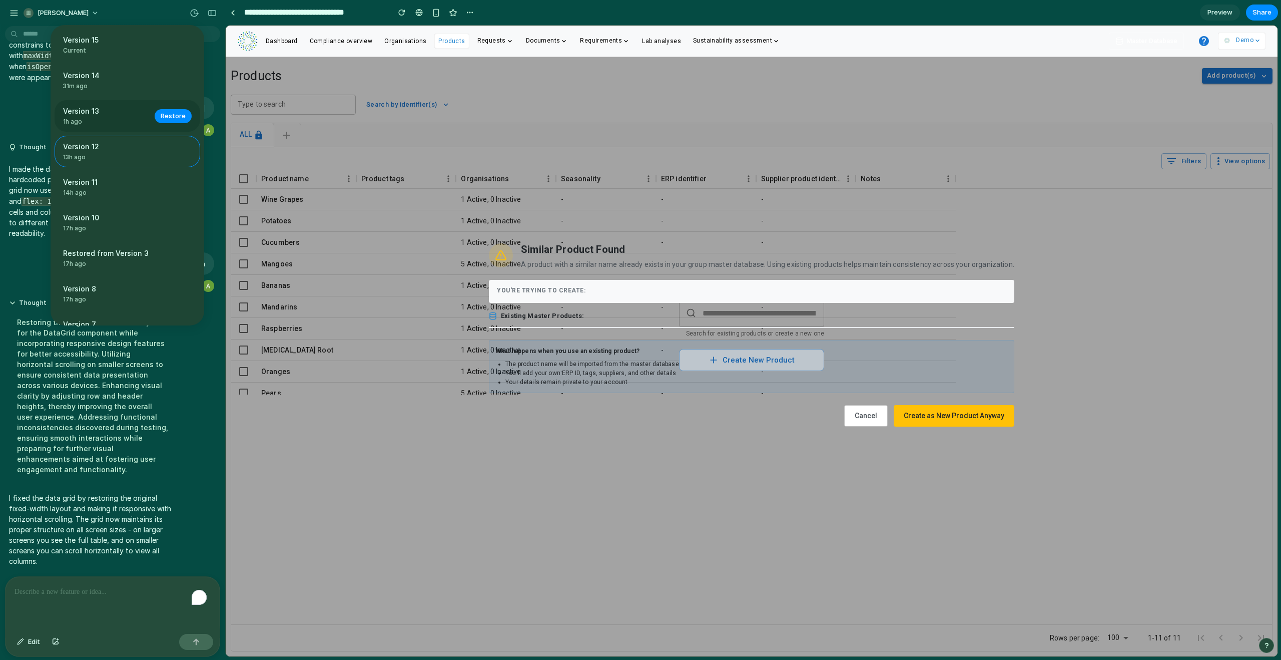
click at [125, 113] on span "Version 13" at bounding box center [106, 111] width 86 height 11
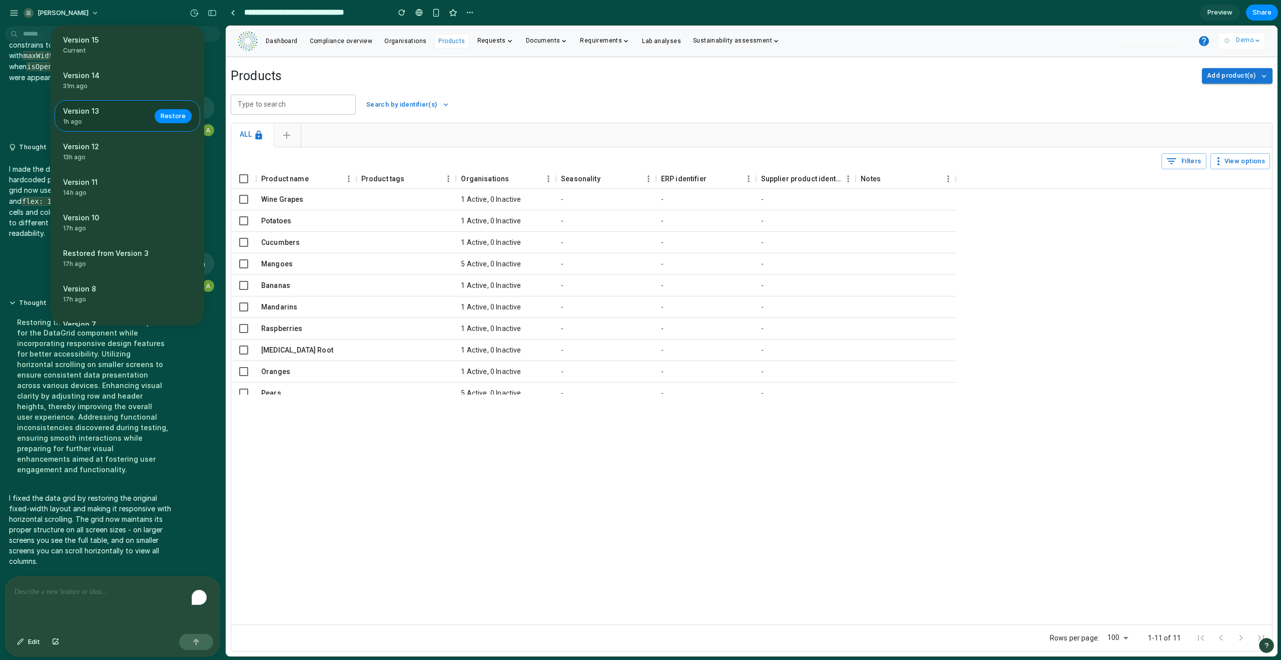
scroll to position [0, 0]
click at [175, 113] on span "Restore" at bounding box center [173, 116] width 25 height 10
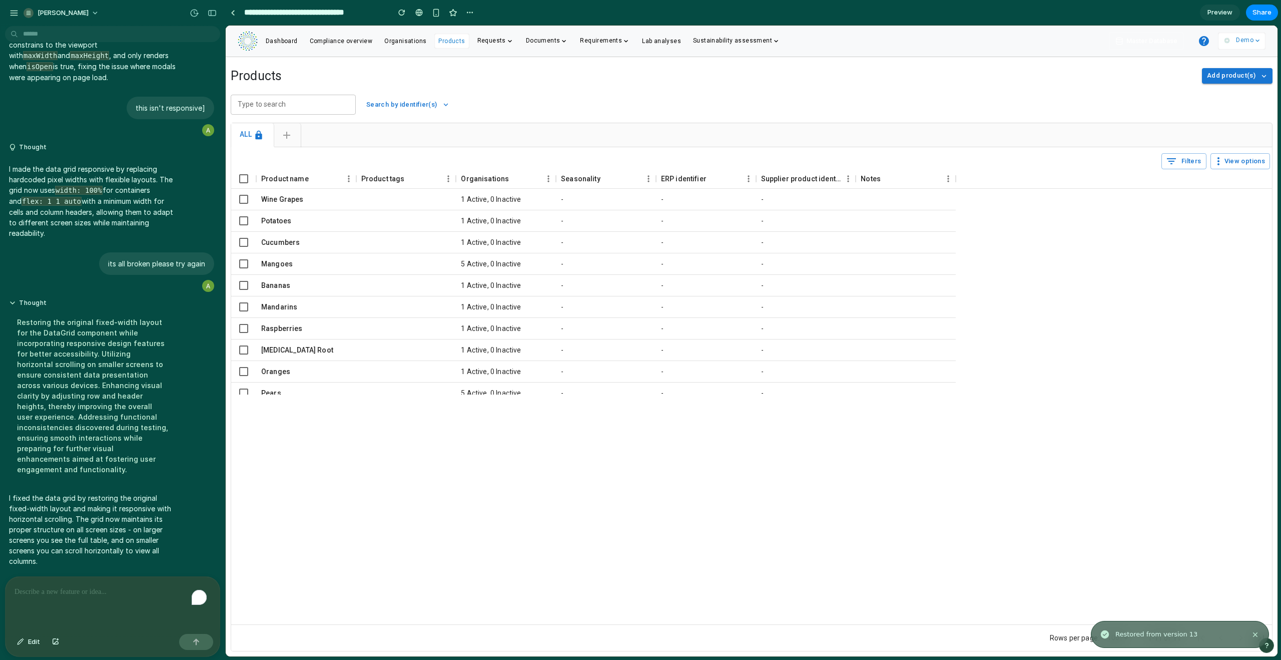
click at [1214, 76] on span "Add product(s)" at bounding box center [1231, 76] width 49 height 12
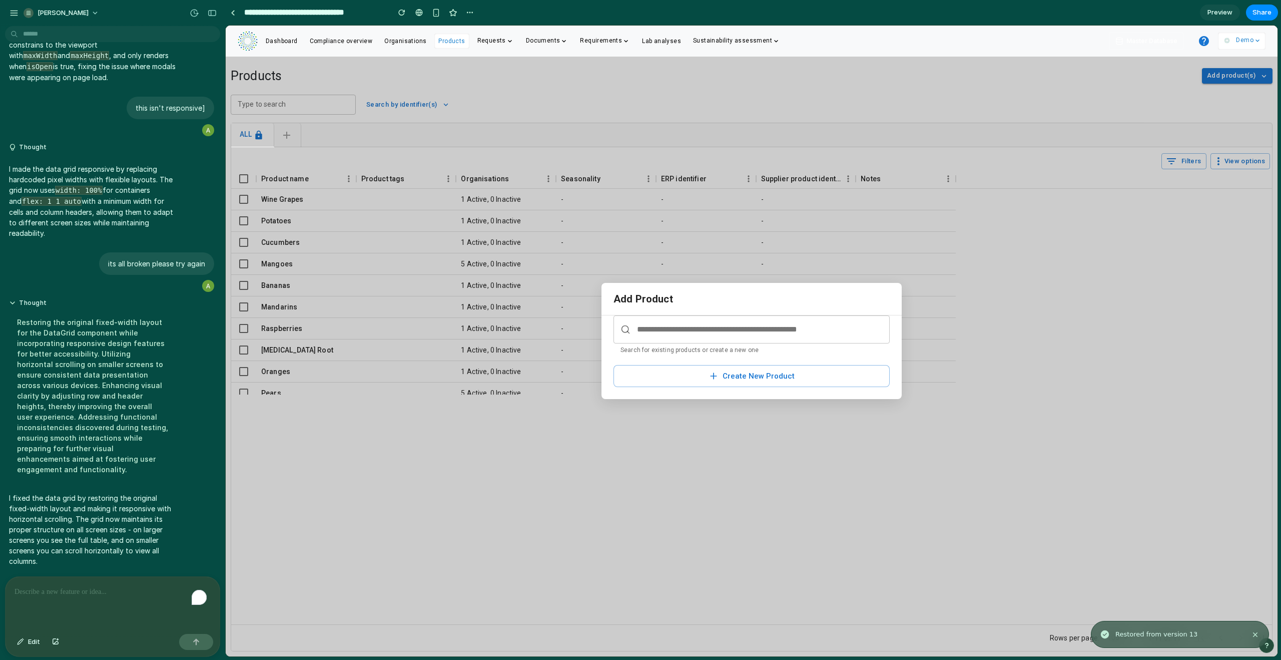
click at [676, 333] on input "text" at bounding box center [752, 329] width 276 height 28
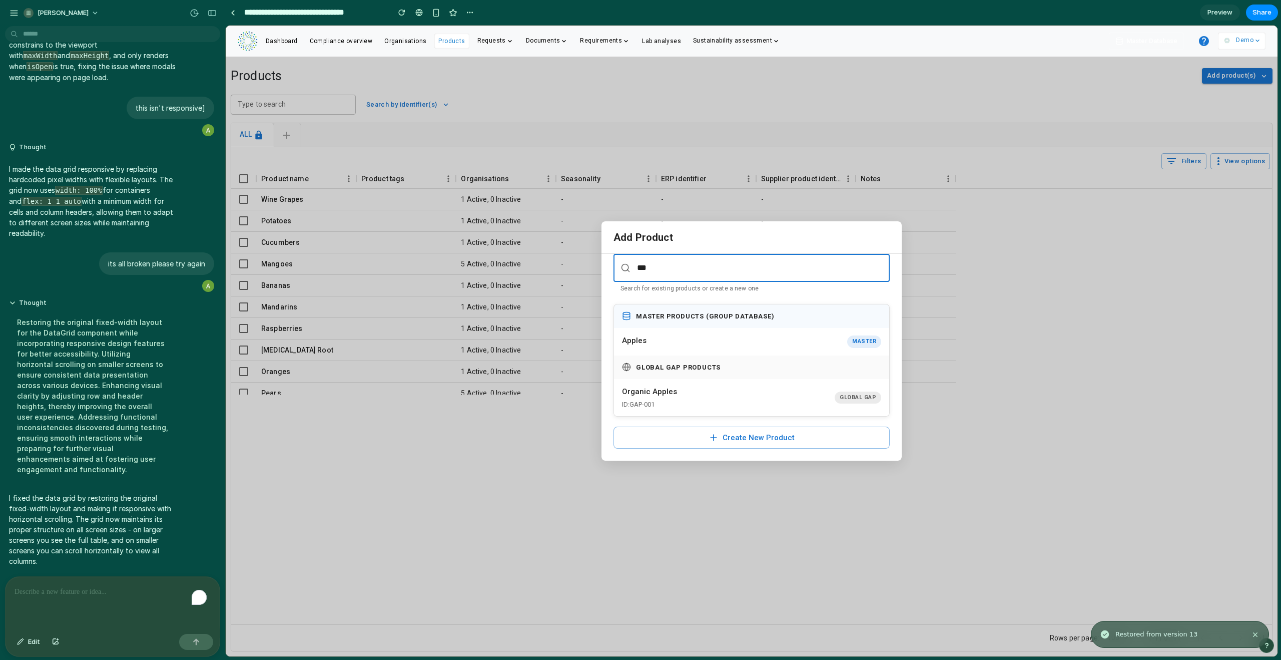
type input "***"
click at [662, 337] on button "Apples Master" at bounding box center [751, 342] width 275 height 28
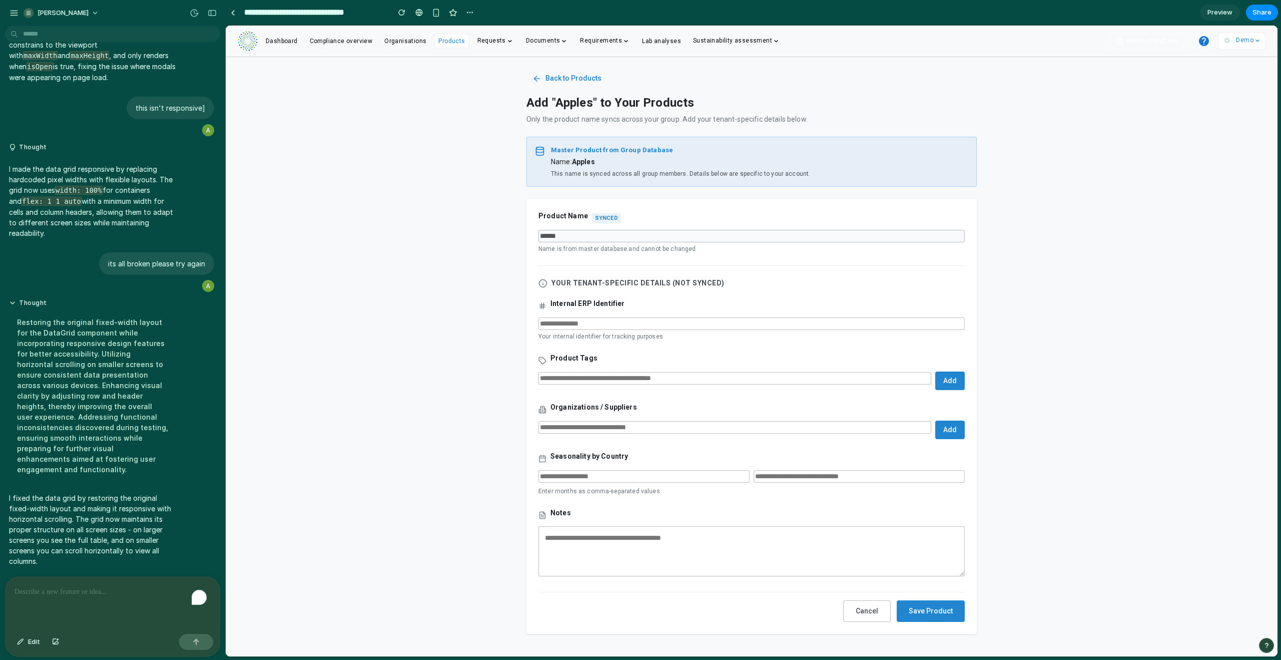
click at [272, 42] on span "Dashboard" at bounding box center [282, 41] width 32 height 7
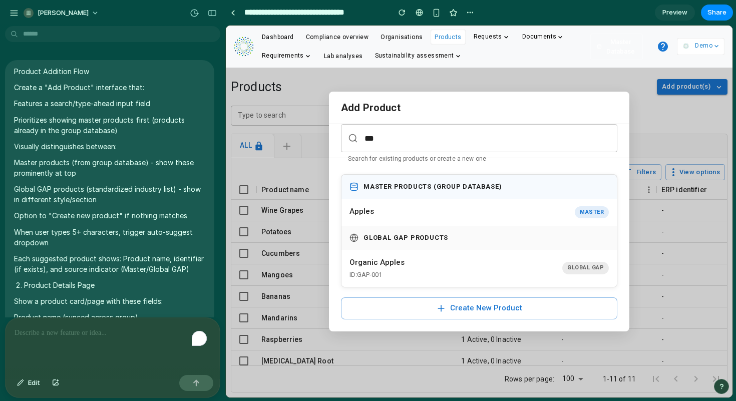
scroll to position [1728, 0]
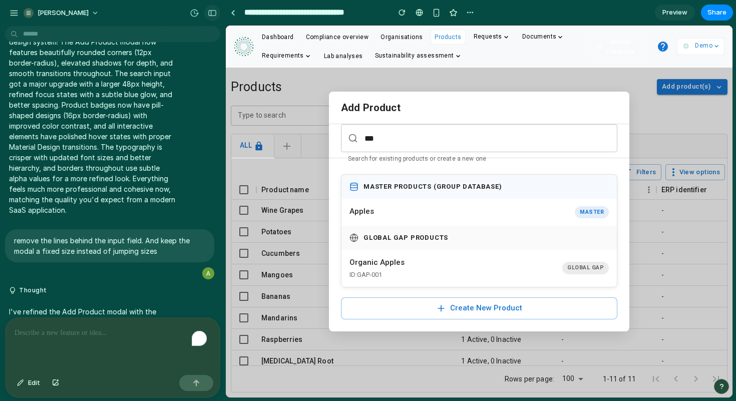
click at [208, 16] on div "button" at bounding box center [212, 13] width 9 height 7
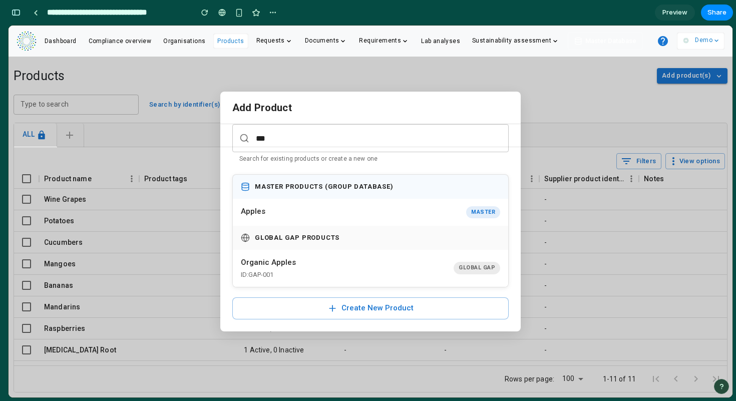
scroll to position [3179, 0]
click at [305, 140] on input "***" at bounding box center [370, 138] width 276 height 28
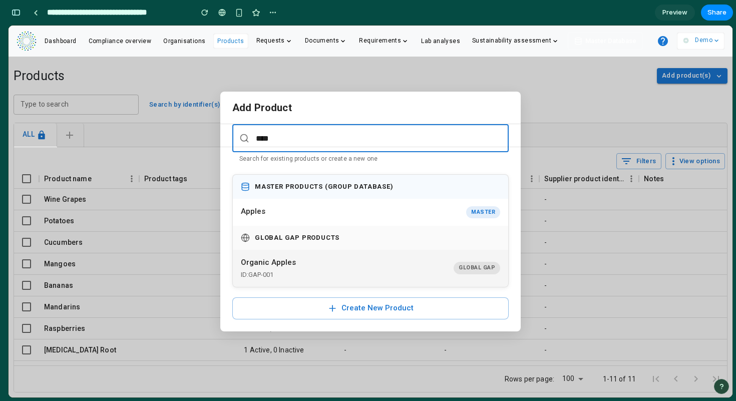
type input "****"
click at [288, 270] on div "ID: GAP-001" at bounding box center [268, 275] width 55 height 10
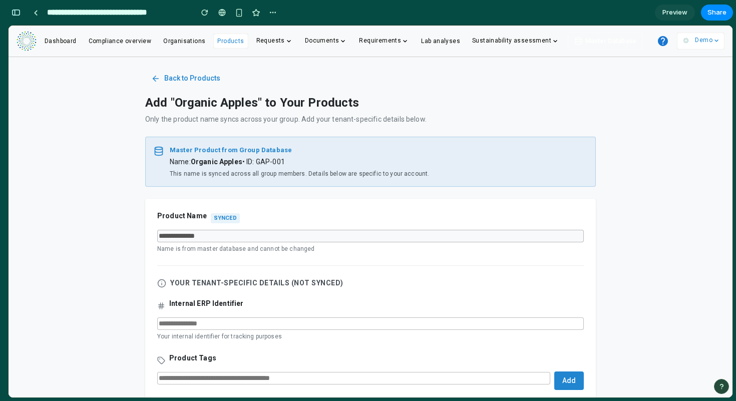
click at [51, 42] on span "Dashboard" at bounding box center [61, 41] width 32 height 7
click at [35, 12] on div at bounding box center [36, 13] width 5 height 6
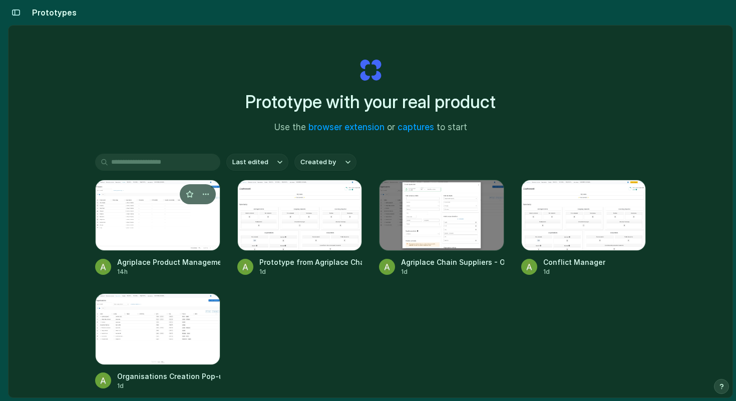
click at [140, 219] on div at bounding box center [157, 215] width 125 height 71
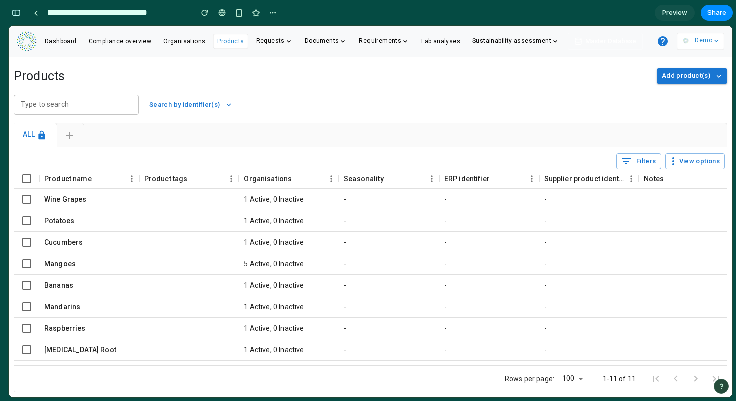
scroll to position [6525, 0]
click at [704, 39] on p "Demo" at bounding box center [704, 41] width 18 height 10
click at [703, 73] on span "Add product(s)" at bounding box center [686, 76] width 49 height 12
click at [13, 11] on div "button" at bounding box center [16, 12] width 9 height 7
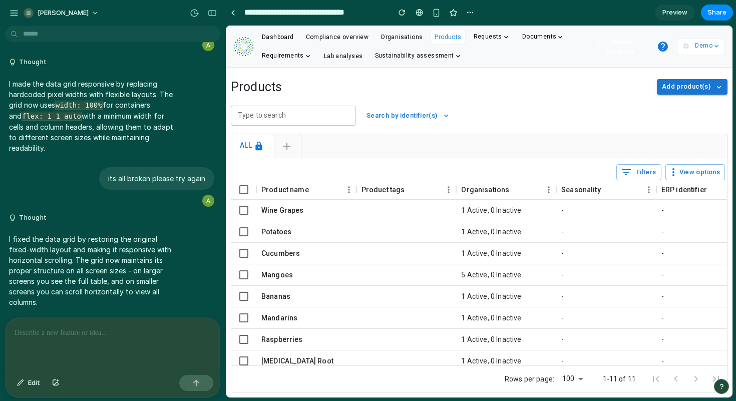
scroll to position [0, 0]
click at [12, 12] on div "button" at bounding box center [14, 13] width 9 height 9
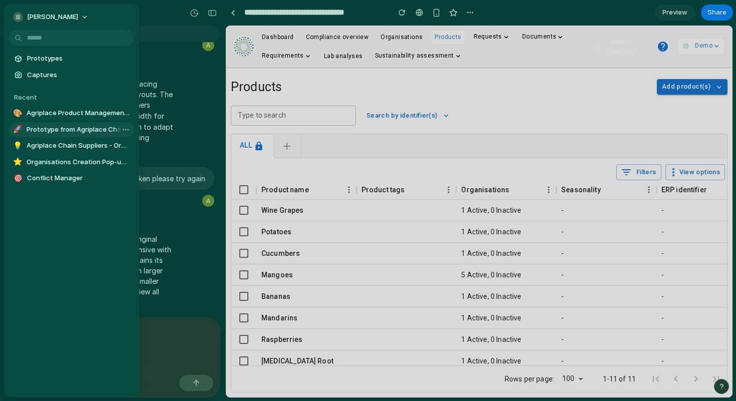
click at [60, 130] on span "Prototype from Agriplace Chain Dashboard" at bounding box center [79, 130] width 104 height 10
type input "**********"
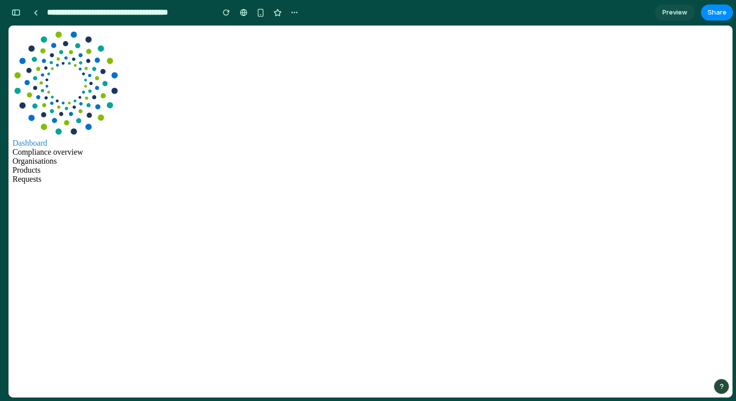
click at [83, 148] on span "Compliance overview" at bounding box center [48, 152] width 71 height 9
click at [73, 139] on div "Dashboard" at bounding box center [371, 143] width 716 height 9
click at [83, 148] on span "Compliance overview" at bounding box center [48, 152] width 71 height 9
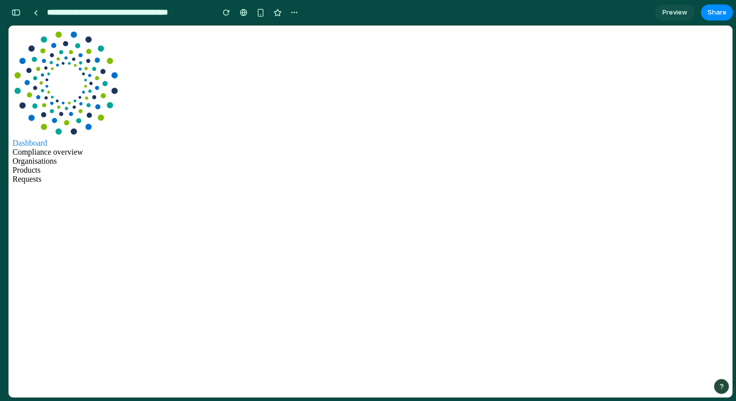
click at [670, 14] on span "Preview" at bounding box center [674, 13] width 25 height 10
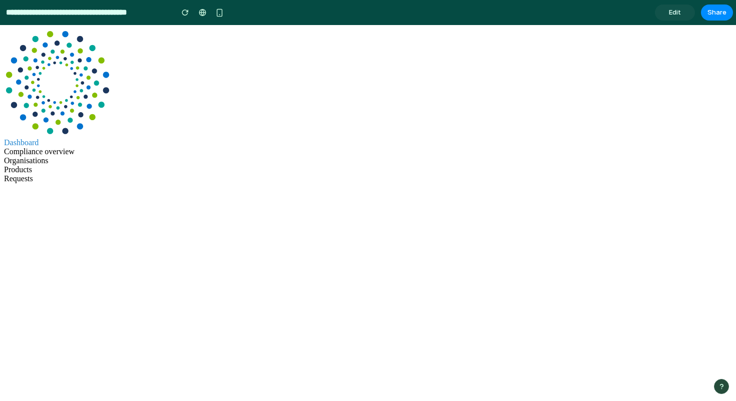
click at [678, 16] on span "Edit" at bounding box center [675, 13] width 12 height 10
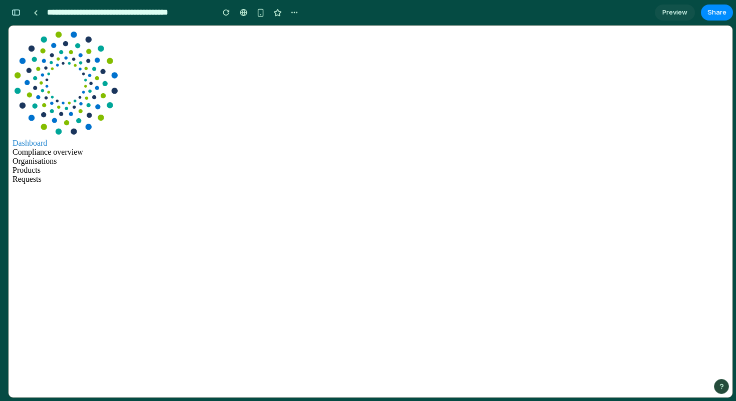
scroll to position [0, 9]
click at [15, 11] on div "button" at bounding box center [16, 12] width 9 height 7
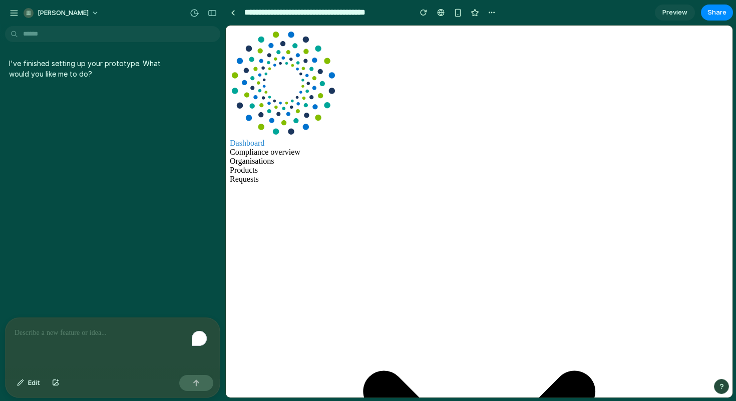
scroll to position [0, 0]
click at [15, 13] on div "button" at bounding box center [14, 13] width 9 height 9
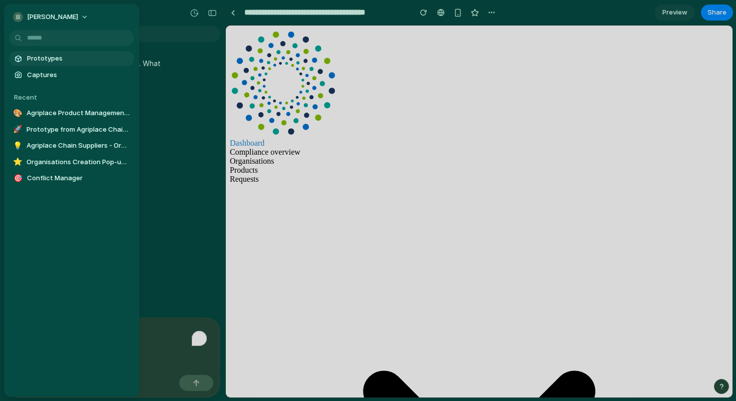
click at [45, 60] on span "Prototypes" at bounding box center [78, 59] width 103 height 10
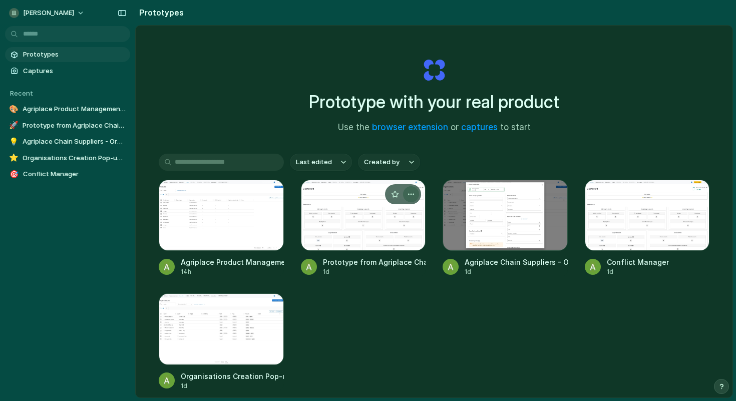
click at [408, 193] on div "button" at bounding box center [411, 194] width 8 height 8
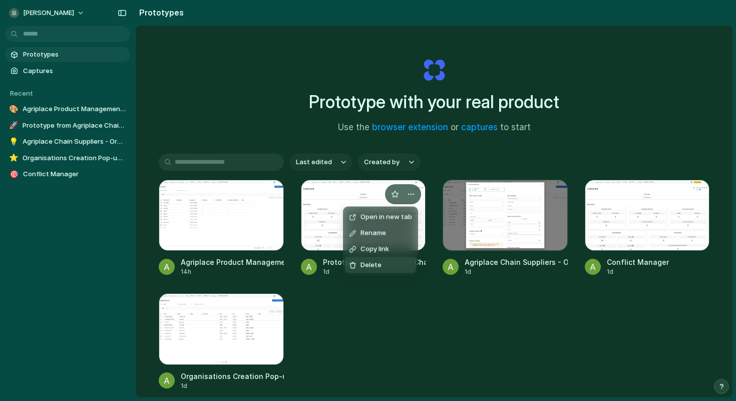
click at [378, 264] on span "Delete" at bounding box center [370, 265] width 21 height 10
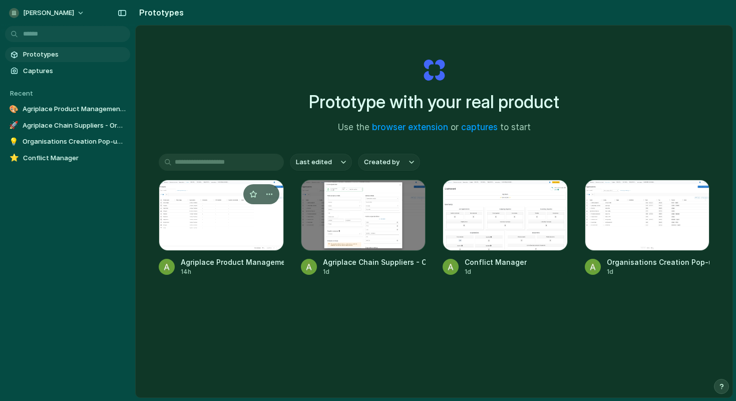
click at [235, 225] on div at bounding box center [221, 215] width 125 height 71
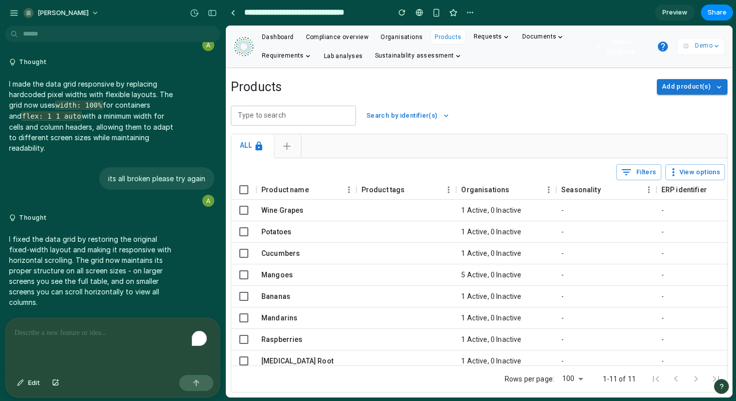
click at [697, 51] on p "Demo" at bounding box center [704, 46] width 18 height 10
click at [694, 92] on span "Add product(s)" at bounding box center [686, 87] width 49 height 12
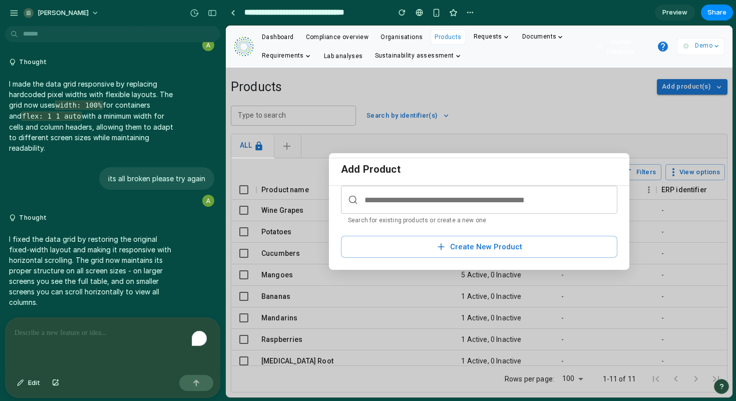
click at [389, 201] on input "text" at bounding box center [479, 200] width 276 height 28
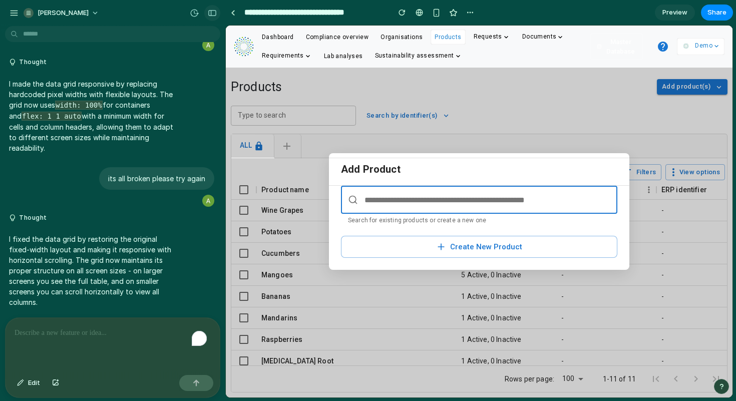
click at [214, 10] on div "button" at bounding box center [212, 13] width 9 height 7
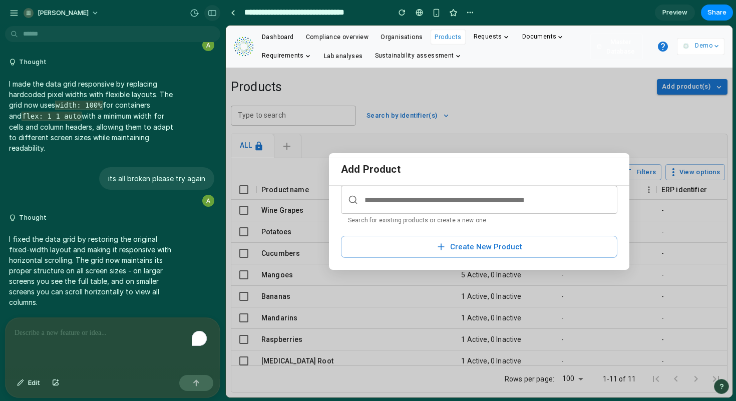
scroll to position [6451, 0]
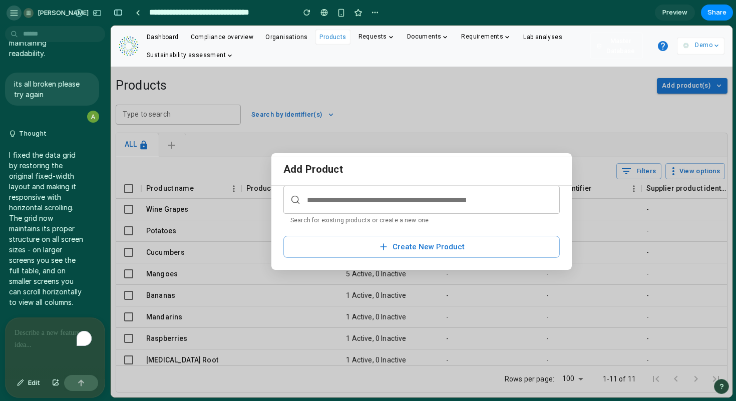
click at [12, 13] on div "button" at bounding box center [14, 13] width 9 height 9
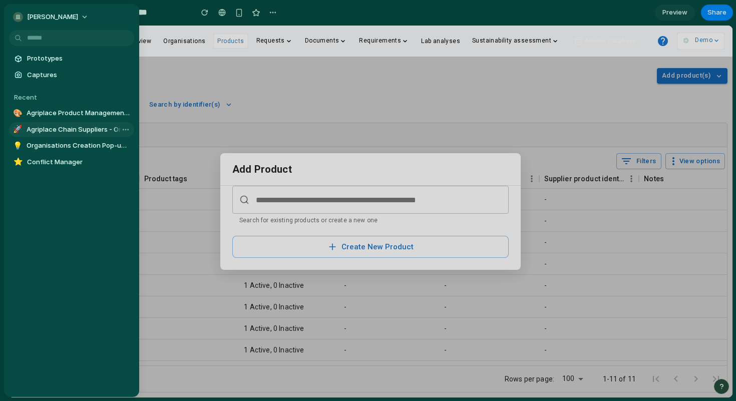
click at [48, 127] on span "Agriplace Chain Suppliers - Organization Search" at bounding box center [79, 130] width 104 height 10
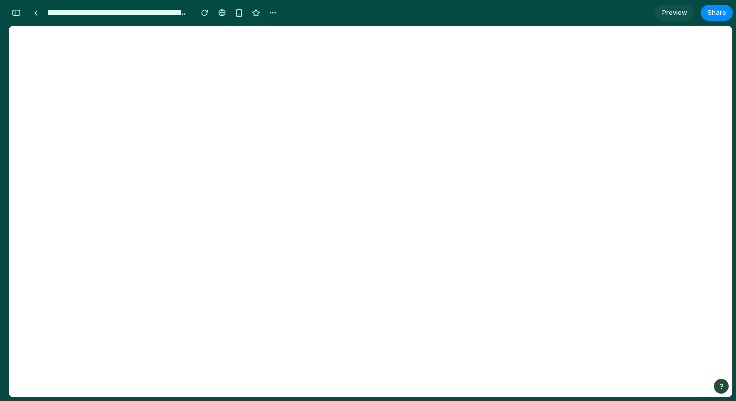
type input "**********"
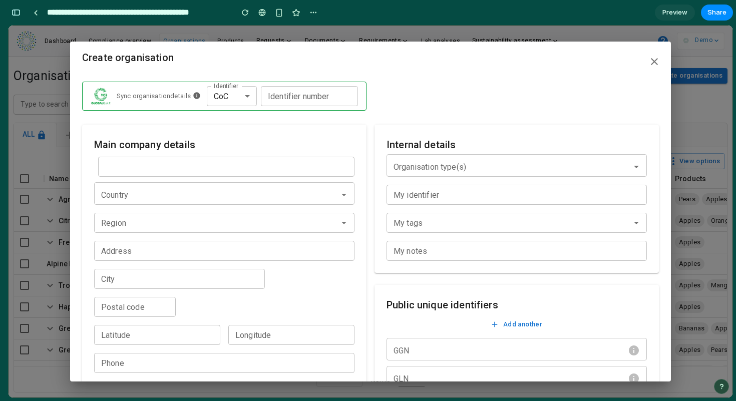
click at [260, 167] on div "Name  *" at bounding box center [226, 167] width 256 height 20
click at [272, 174] on div "Name  *" at bounding box center [226, 167] width 256 height 20
click at [127, 168] on input "Name ​*" at bounding box center [152, 167] width 108 height 20
type input "*******"
click at [134, 201] on div "Spain • trader • Apples" at bounding box center [154, 201] width 91 height 9
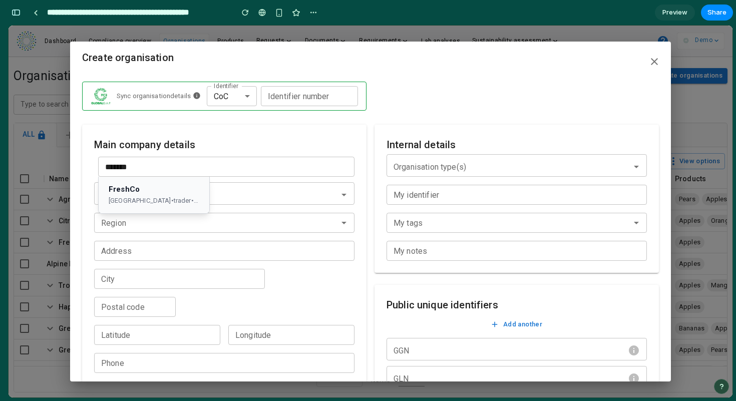
type input "*****"
type input "**********"
type input "******"
type input "*****"
type input "**********"
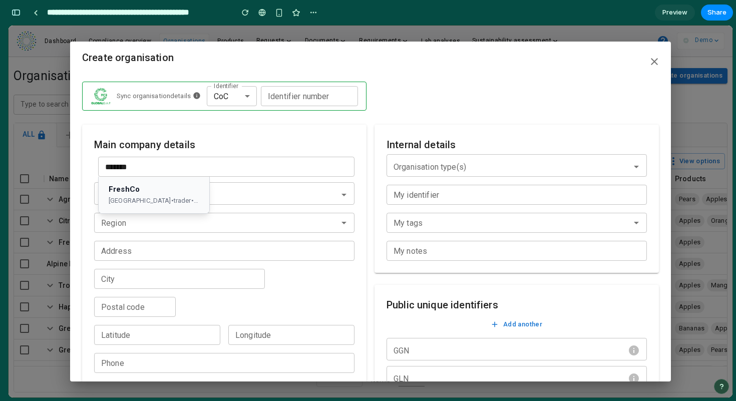
type input "*******"
type input "*********"
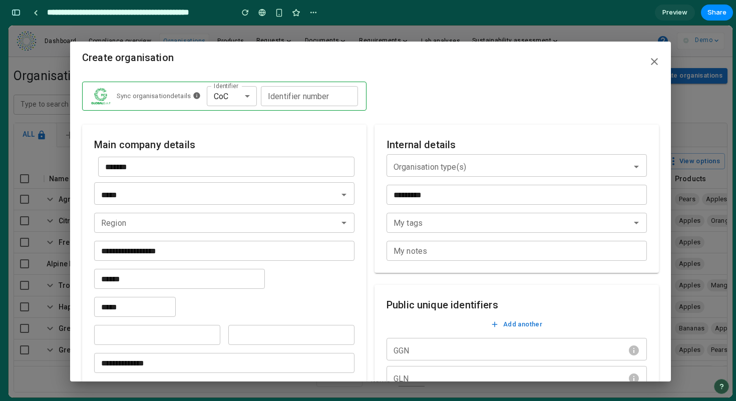
click at [186, 161] on input "*******" at bounding box center [152, 167] width 108 height 20
click at [158, 168] on input "*******" at bounding box center [152, 167] width 108 height 20
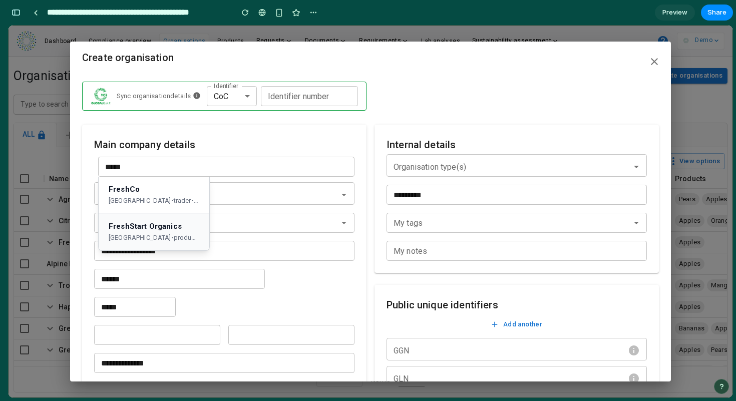
type input "*****"
click at [142, 238] on div "France • producer • Vegetables" at bounding box center [154, 238] width 91 height 9
type input "******"
type input "**********"
type input "*****"
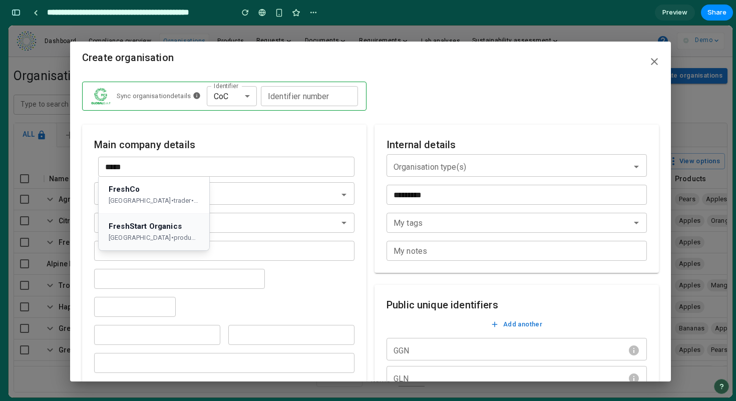
type input "*****"
type input "**********"
type input "*******"
type input "******"
type input "**********"
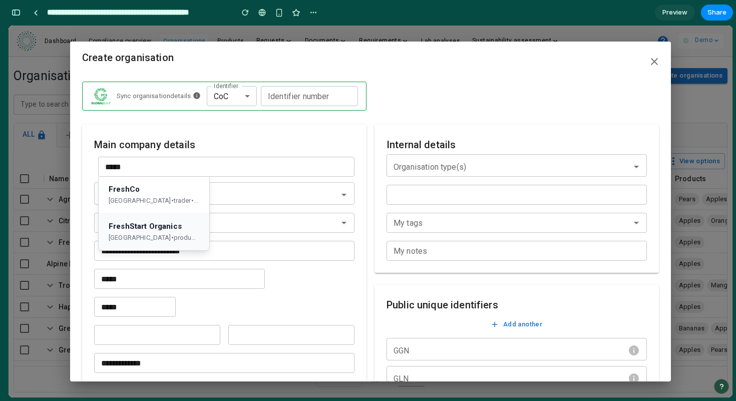
type input "**********"
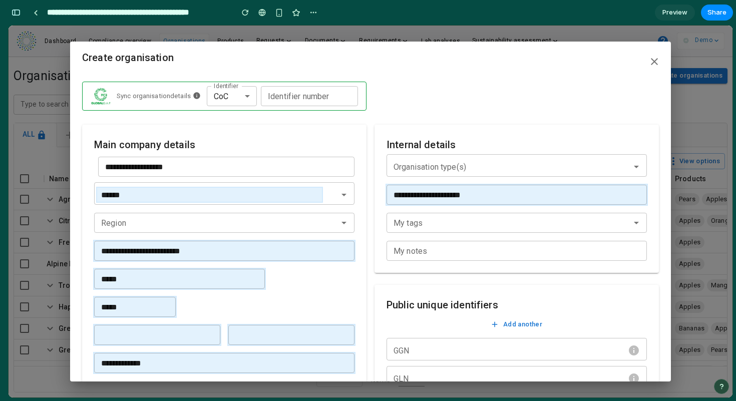
click at [401, 352] on input "GGN" at bounding box center [506, 350] width 241 height 20
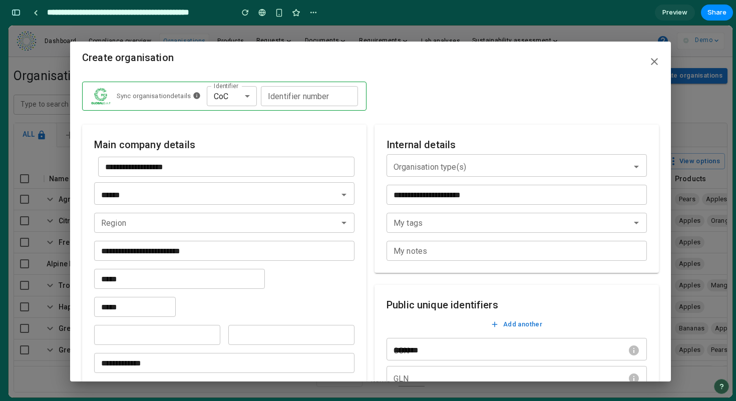
scroll to position [104, 0]
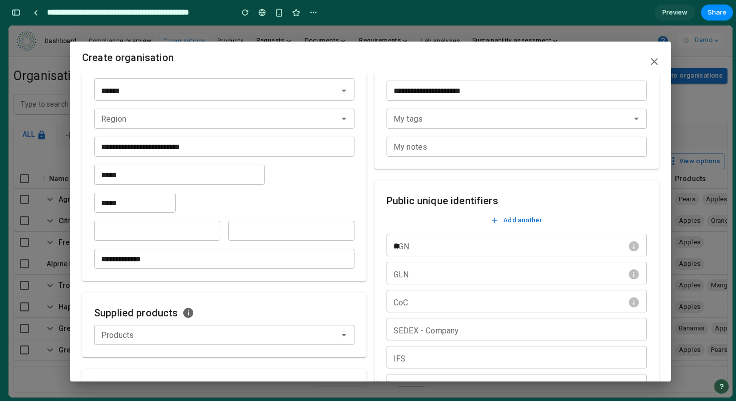
type input "*"
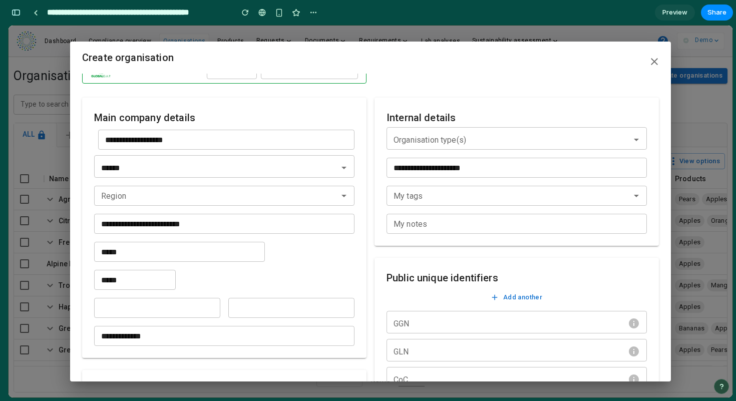
scroll to position [0, 0]
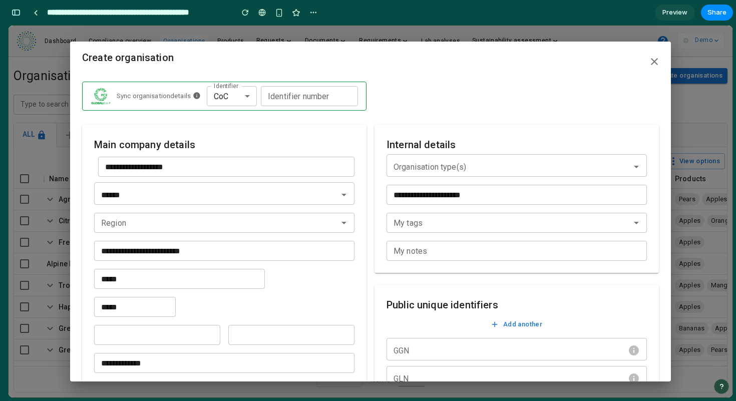
click at [657, 62] on icon "button" at bounding box center [654, 62] width 12 height 12
click at [650, 61] on icon "button" at bounding box center [654, 62] width 12 height 12
click at [675, 103] on div "**********" at bounding box center [371, 212] width 724 height 372
click at [19, 12] on div "button" at bounding box center [16, 12] width 9 height 7
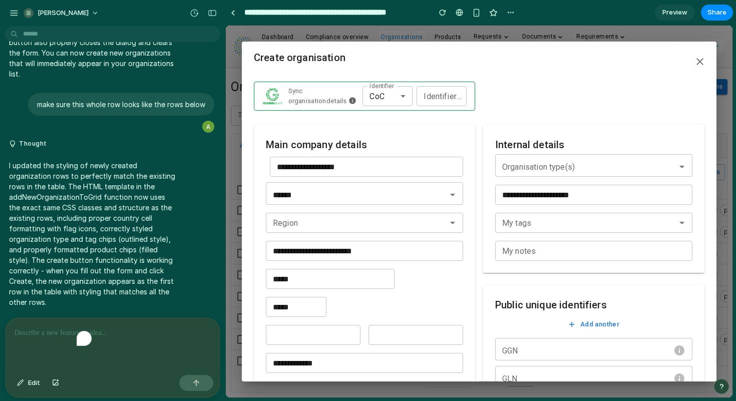
scroll to position [3477, 0]
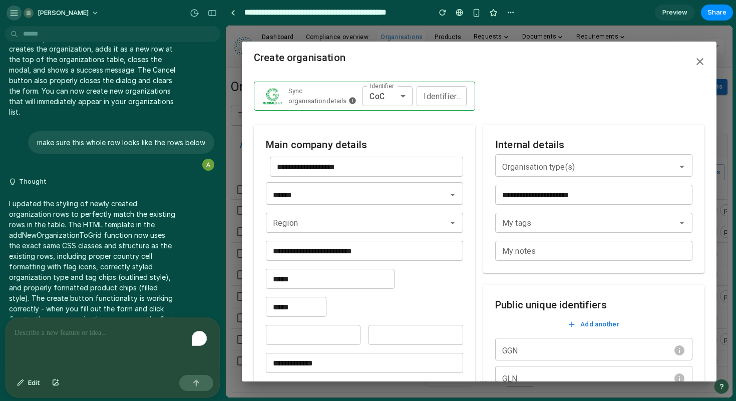
click at [10, 15] on div "button" at bounding box center [14, 13] width 9 height 9
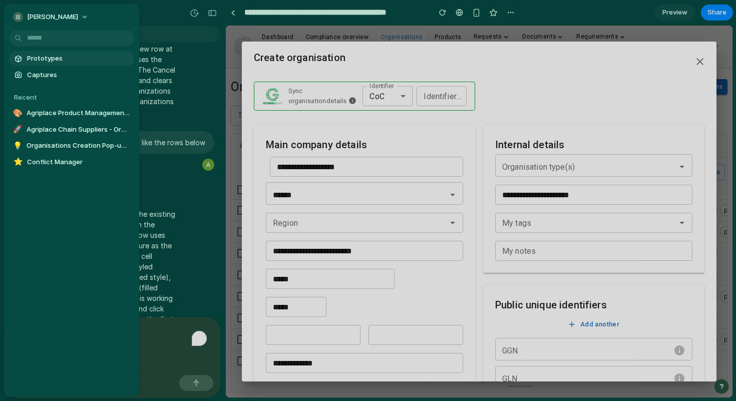
click at [51, 57] on span "Prototypes" at bounding box center [78, 59] width 103 height 10
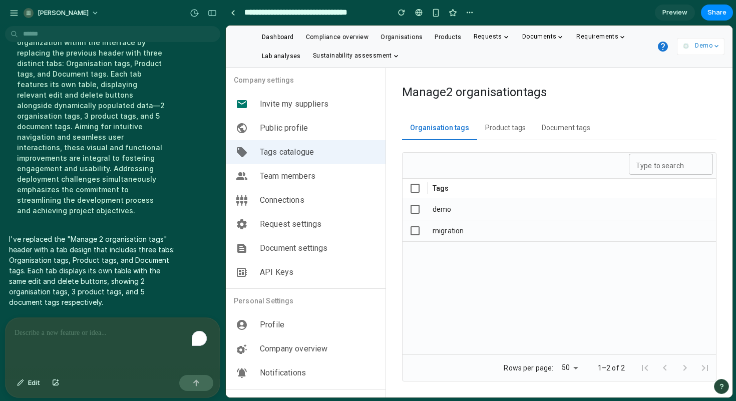
scroll to position [135, 0]
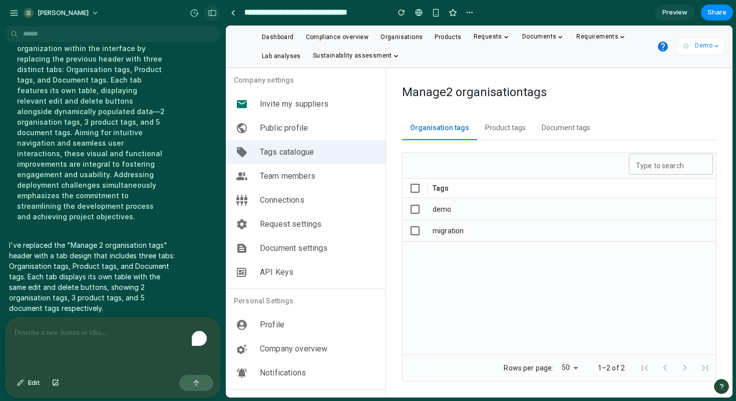
click at [210, 12] on div "button" at bounding box center [212, 13] width 9 height 7
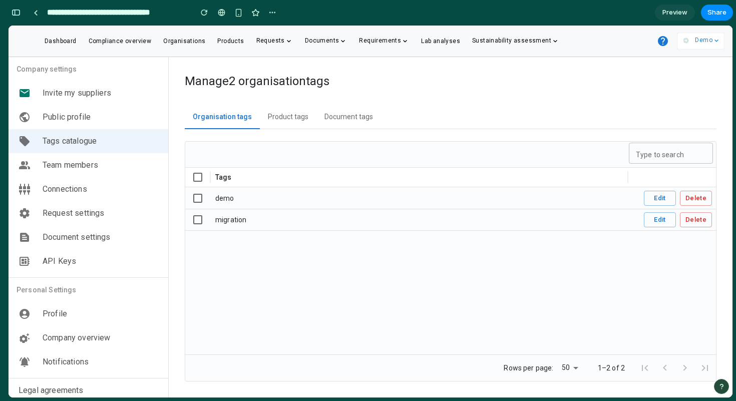
click at [287, 116] on button "Product tags" at bounding box center [288, 117] width 57 height 24
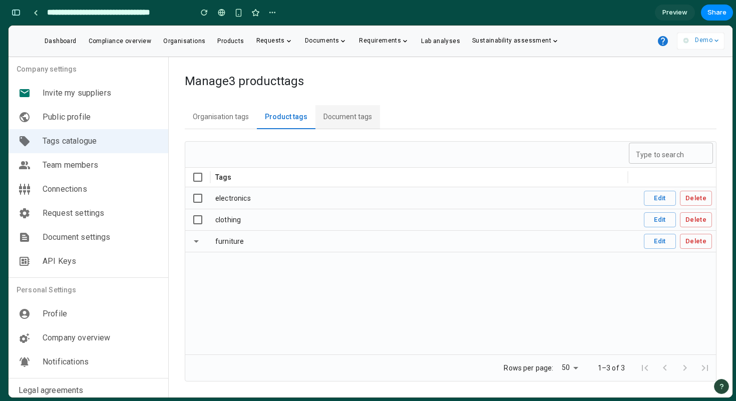
click at [366, 116] on button "Document tags" at bounding box center [347, 117] width 65 height 24
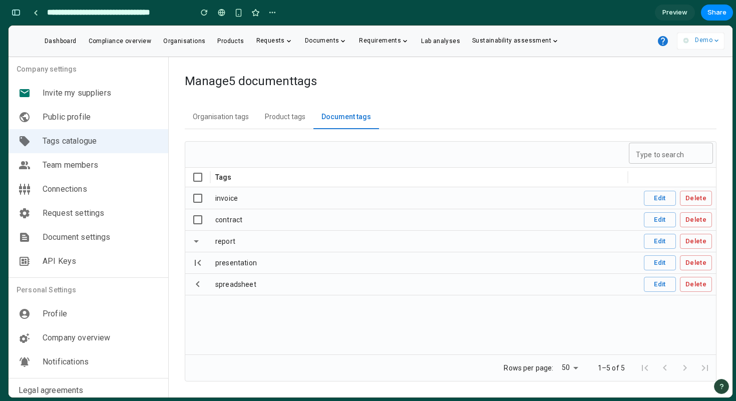
click at [194, 241] on span at bounding box center [197, 241] width 9 height 9
click at [193, 243] on span at bounding box center [197, 241] width 9 height 9
click at [197, 261] on icon at bounding box center [198, 263] width 12 height 12
click at [200, 283] on icon at bounding box center [198, 284] width 12 height 12
click at [222, 112] on button "Organisation tags" at bounding box center [221, 117] width 72 height 24
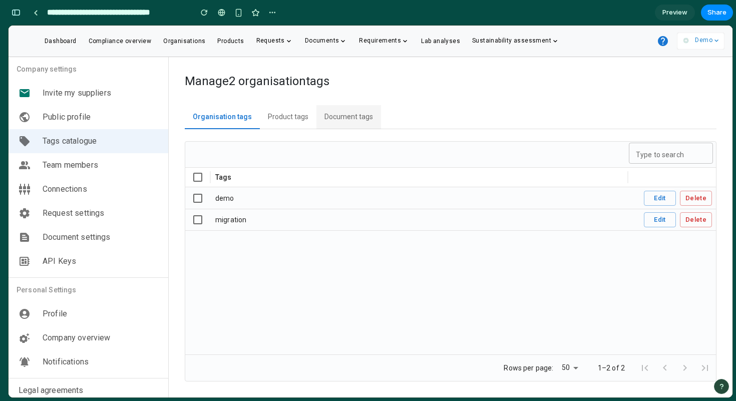
click at [352, 125] on button "Document tags" at bounding box center [348, 117] width 65 height 24
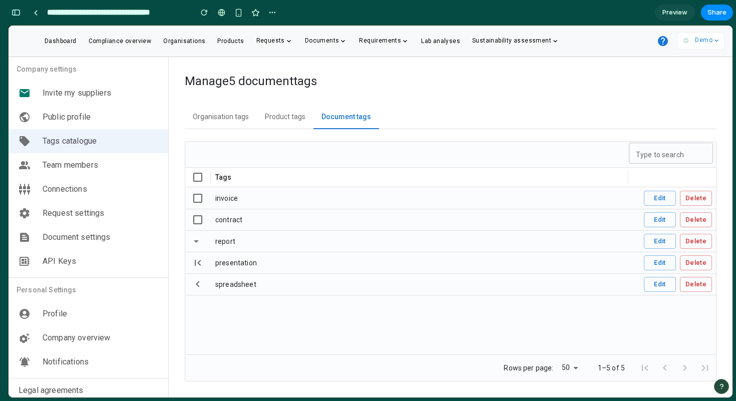
click at [199, 222] on icon at bounding box center [198, 220] width 12 height 12
click at [198, 220] on icon at bounding box center [198, 220] width 12 height 12
click at [198, 199] on icon at bounding box center [198, 198] width 12 height 12
click at [290, 123] on button "Product tags" at bounding box center [285, 117] width 57 height 24
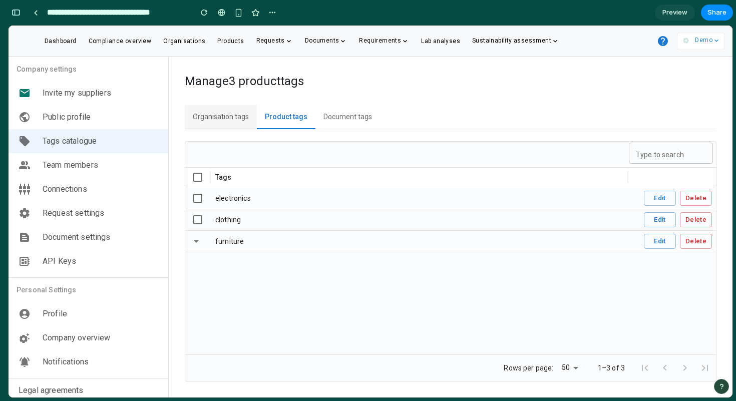
click at [220, 123] on button "Organisation tags" at bounding box center [221, 117] width 72 height 24
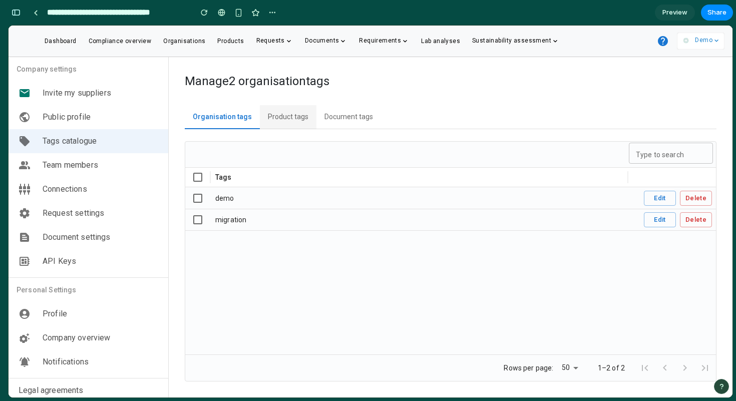
click at [282, 115] on button "Product tags" at bounding box center [288, 117] width 57 height 24
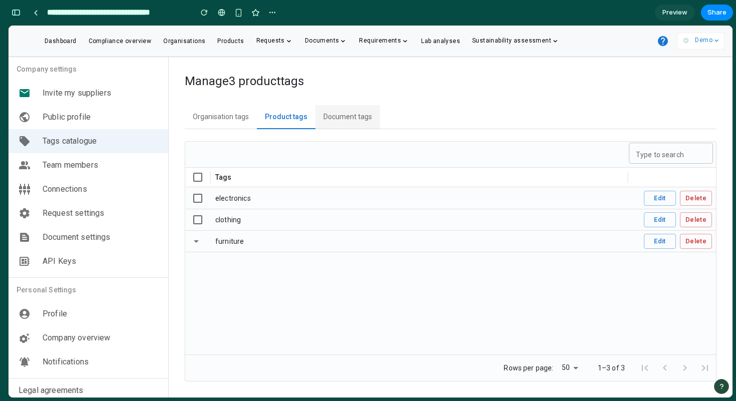
click at [338, 110] on button "Document tags" at bounding box center [347, 117] width 65 height 24
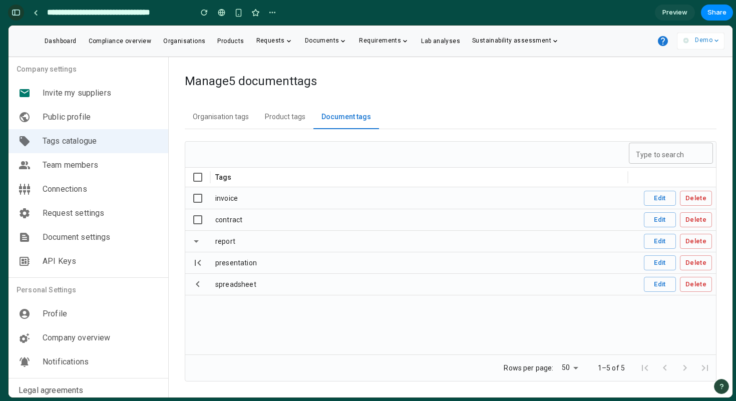
click at [10, 11] on button "button" at bounding box center [16, 13] width 16 height 16
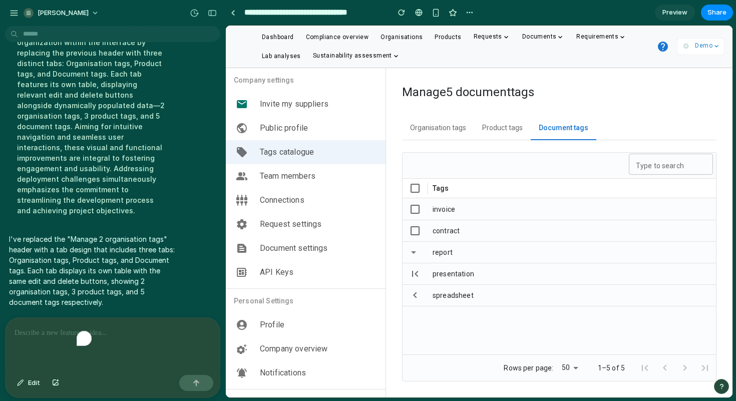
scroll to position [135, 0]
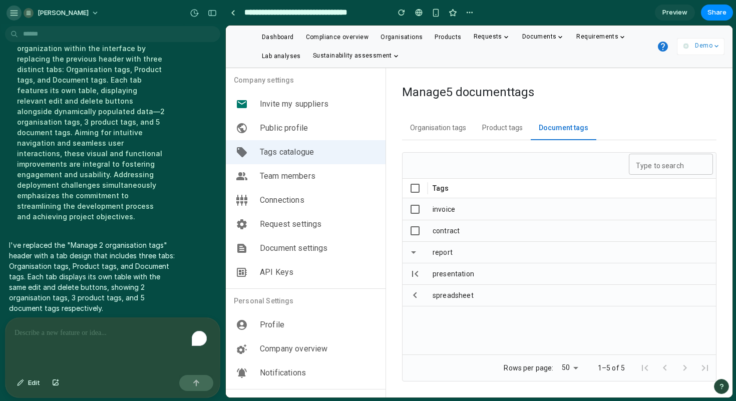
click at [14, 13] on div "button" at bounding box center [14, 13] width 9 height 9
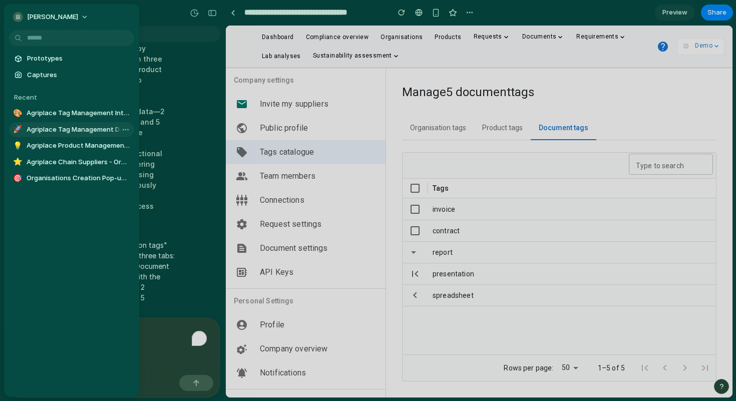
click at [70, 132] on span "Agriplace Tag Management Dashboard" at bounding box center [79, 130] width 104 height 10
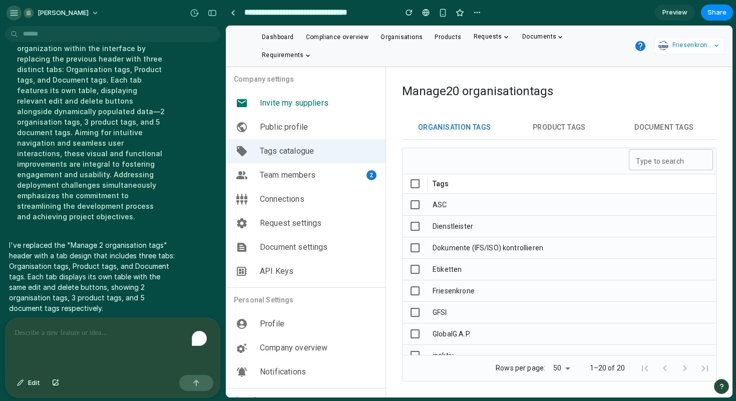
click at [18, 9] on div "button" at bounding box center [14, 13] width 9 height 9
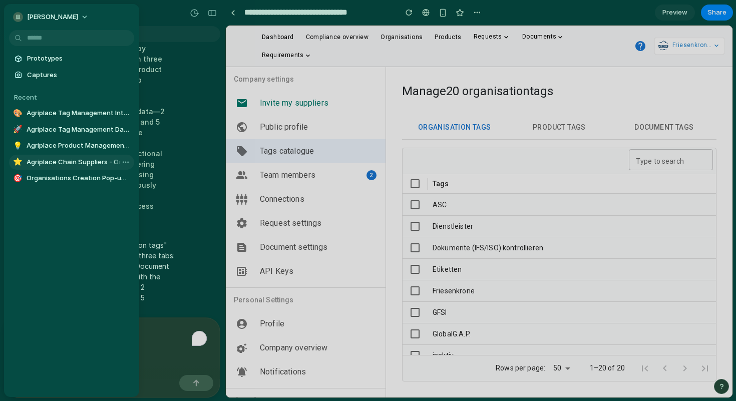
click at [60, 155] on link "⭐ Agriplace Chain Suppliers - Organization Search" at bounding box center [71, 162] width 125 height 15
type input "**********"
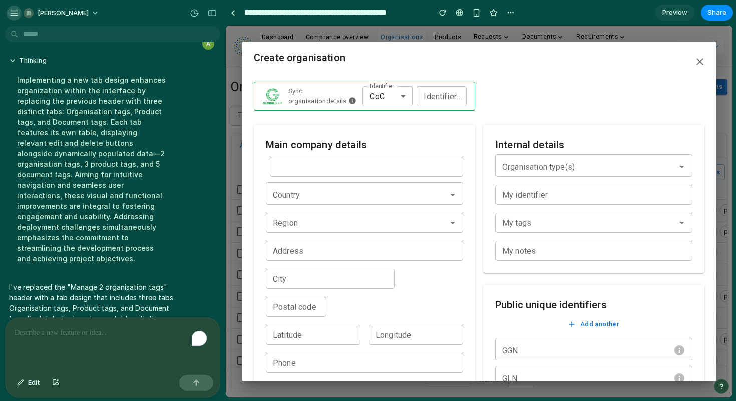
click at [10, 16] on div "button" at bounding box center [14, 13] width 9 height 9
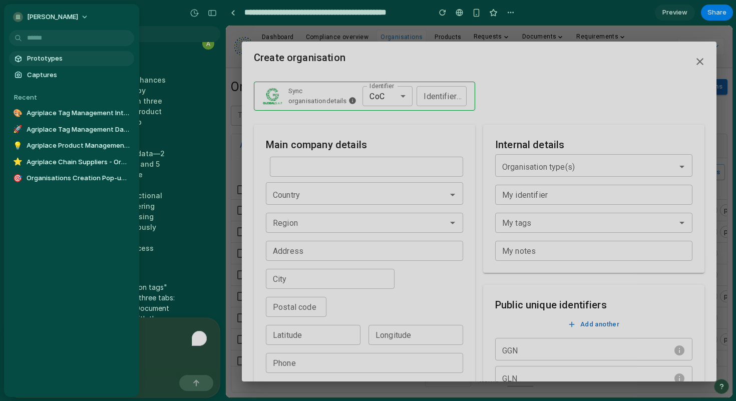
click at [38, 60] on span "Prototypes" at bounding box center [78, 59] width 103 height 10
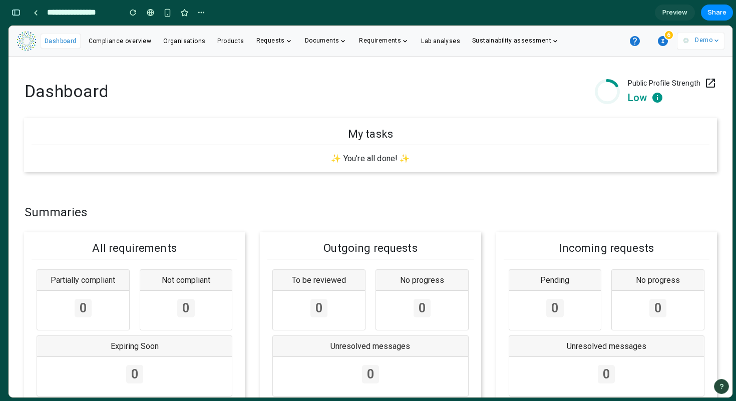
scroll to position [4831, 0]
